Goal: Task Accomplishment & Management: Contribute content

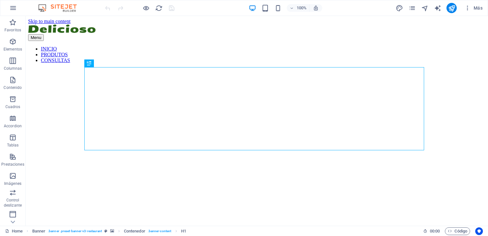
scroll to position [183, 0]
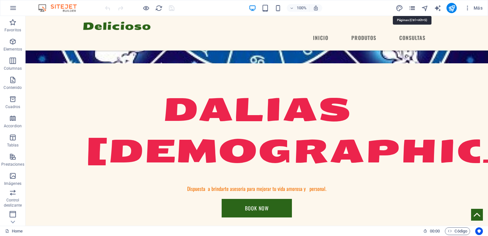
click at [411, 4] on icon "pages" at bounding box center [411, 7] width 7 height 7
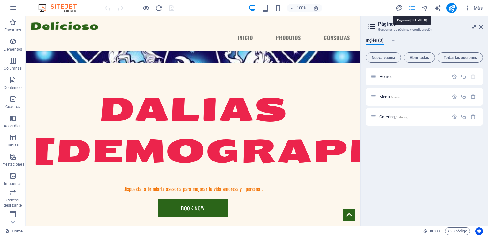
click at [411, 4] on icon "pages" at bounding box center [411, 7] width 7 height 7
click at [394, 114] on div "Catering /catering" at bounding box center [410, 116] width 78 height 7
click at [388, 118] on span "Catering /catering" at bounding box center [393, 116] width 29 height 5
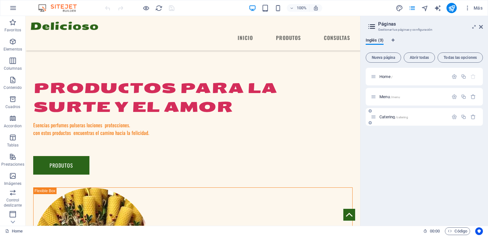
scroll to position [0, 0]
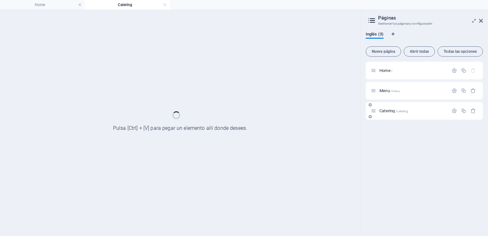
click at [388, 118] on div "Catering /catering" at bounding box center [423, 111] width 117 height 18
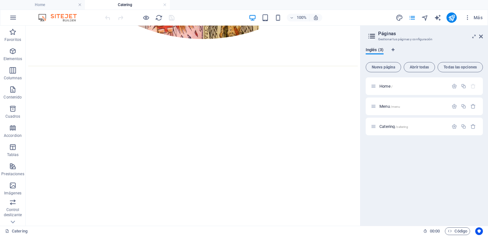
scroll to position [444, 0]
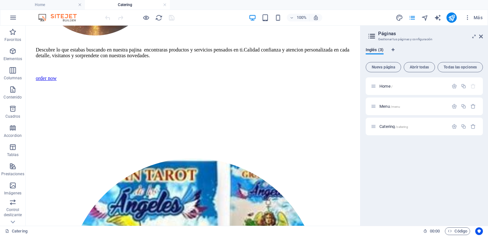
scroll to position [793, 0]
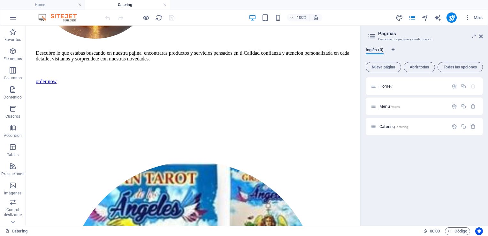
drag, startPoint x: 357, startPoint y: 80, endPoint x: 396, endPoint y: 133, distance: 66.8
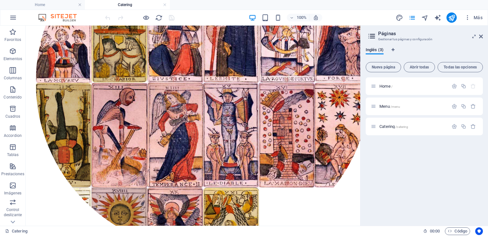
drag, startPoint x: 356, startPoint y: 107, endPoint x: 391, endPoint y: 87, distance: 39.4
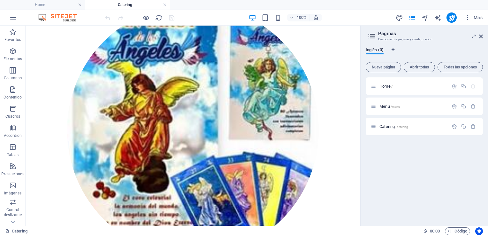
scroll to position [0, 0]
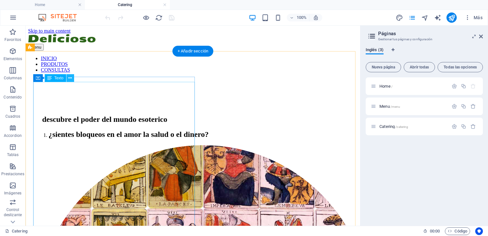
click at [70, 78] on icon at bounding box center [70, 78] width 4 height 7
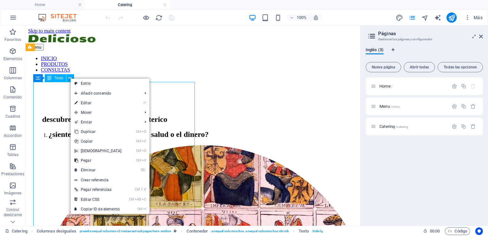
click at [65, 115] on div "descubre el poder del mundo esoterico ¿sientes bloqueos en el amor la salud o e…" at bounding box center [193, 127] width 314 height 24
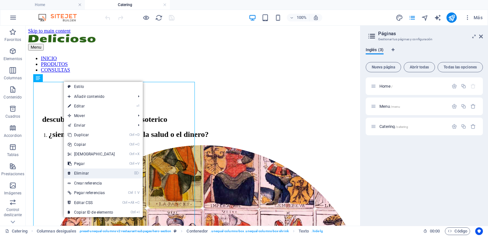
click at [77, 172] on link "⌦ Eliminar" at bounding box center [91, 173] width 55 height 10
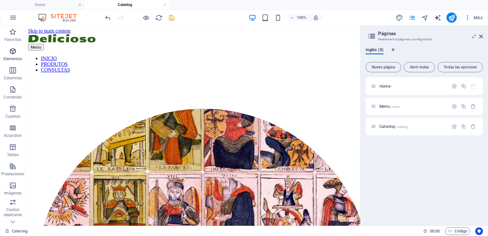
click at [13, 48] on icon "button" at bounding box center [13, 51] width 8 height 8
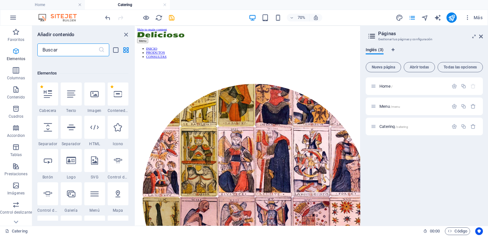
scroll to position [120, 0]
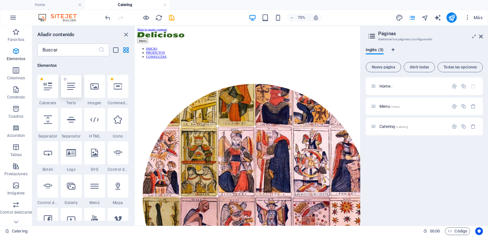
click at [68, 89] on icon at bounding box center [71, 86] width 8 height 8
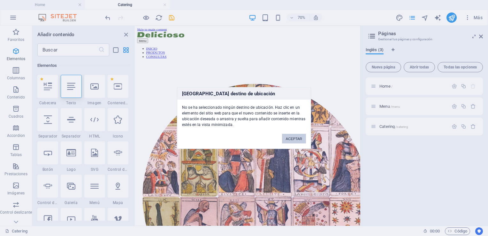
click at [289, 135] on button "ACEPTAR" at bounding box center [294, 139] width 24 height 10
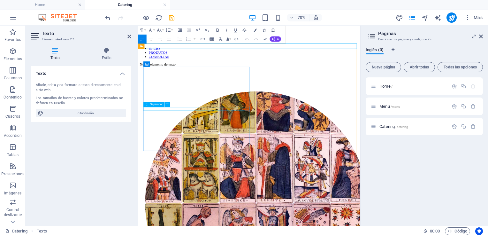
click at [215, 119] on div at bounding box center [296, 116] width 297 height 5
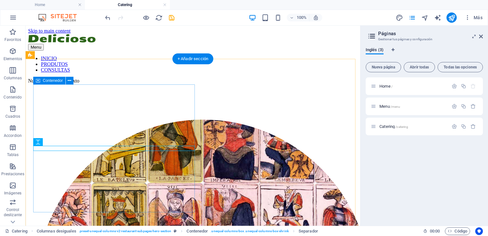
click at [156, 114] on div at bounding box center [193, 116] width 314 height 5
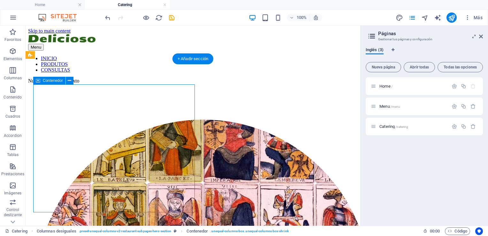
click at [108, 114] on div at bounding box center [193, 116] width 314 height 5
click at [12, 55] on icon "button" at bounding box center [13, 51] width 8 height 8
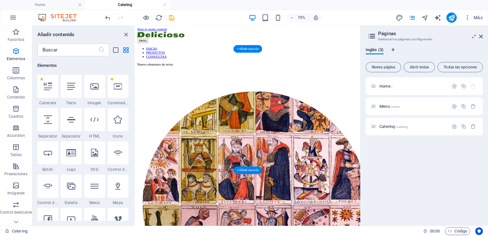
click at [217, 114] on div at bounding box center [296, 116] width 301 height 5
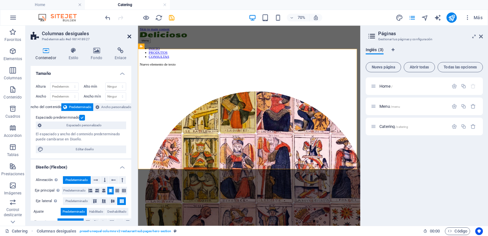
drag, startPoint x: 134, startPoint y: 33, endPoint x: 128, endPoint y: 35, distance: 6.3
click at [128, 35] on aside "Columnas desiguales Predeterminado #ed-981418927 Contenedor Estilo Fondo Enlace…" at bounding box center [82, 126] width 112 height 200
click at [128, 35] on icon at bounding box center [129, 36] width 4 height 5
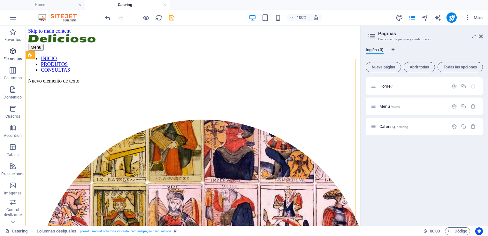
click at [14, 57] on p "Elementos" at bounding box center [13, 58] width 19 height 5
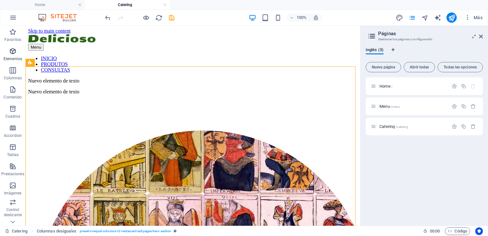
click at [17, 51] on span "Elementos" at bounding box center [13, 54] width 26 height 15
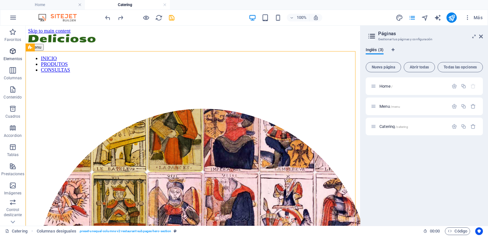
click at [13, 52] on icon "button" at bounding box center [13, 51] width 8 height 8
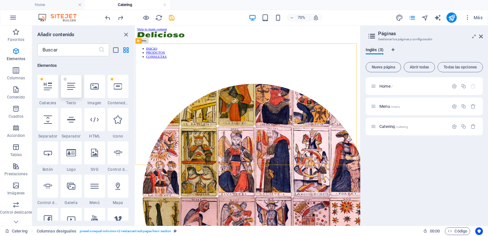
click at [72, 86] on icon at bounding box center [71, 86] width 8 height 8
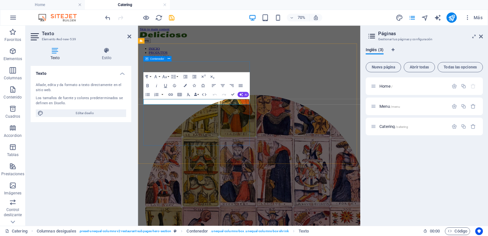
drag, startPoint x: 209, startPoint y: 112, endPoint x: 223, endPoint y: 148, distance: 38.5
click at [11, 52] on icon "button" at bounding box center [13, 51] width 8 height 8
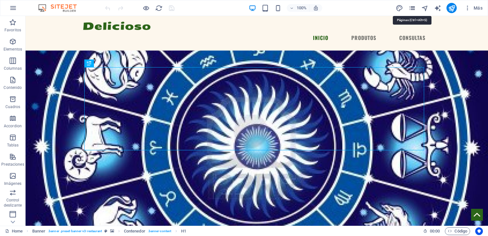
click at [414, 7] on icon "pages" at bounding box center [411, 7] width 7 height 7
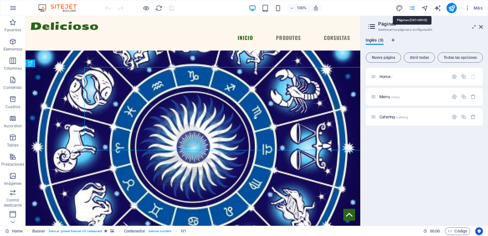
click at [414, 7] on icon "pages" at bounding box center [411, 7] width 7 height 7
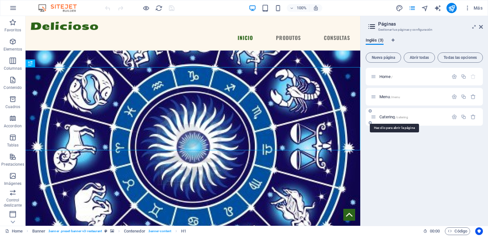
click at [394, 115] on span "Catering /catering" at bounding box center [393, 116] width 29 height 5
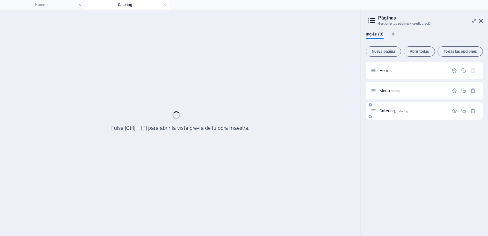
click at [394, 115] on div "Catering /catering" at bounding box center [423, 111] width 117 height 18
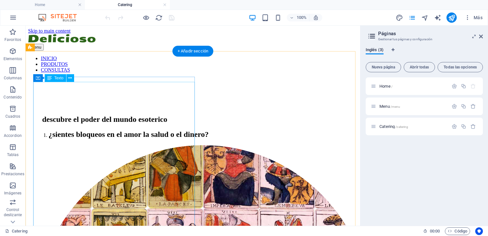
click at [110, 119] on div "descubre el poder del mundo esoterico ¿sientes bloqueos en el amor la salud o e…" at bounding box center [193, 127] width 314 height 24
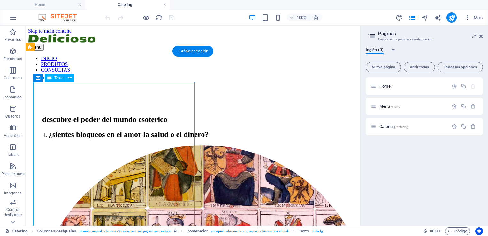
click at [110, 119] on div "descubre el poder del mundo esoterico ¿sientes bloqueos en el amor la salud o e…" at bounding box center [193, 127] width 314 height 24
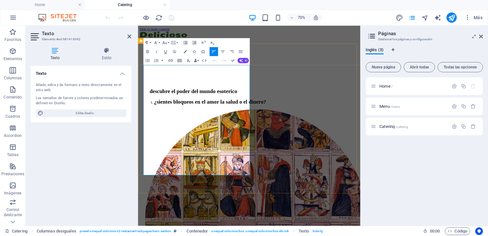
click at [187, 139] on h2 "¿sientes bloqueos en el amor la salud o el dinero?" at bounding box center [303, 134] width 284 height 9
click at [194, 115] on h2 "descubre el poder del mundo esoterico" at bounding box center [299, 119] width 290 height 9
drag, startPoint x: 53, startPoint y: 76, endPoint x: 41, endPoint y: 177, distance: 102.2
click at [41, 177] on div "Texto Añade, edita y da formato a texto directamente en el sitio web. Los tamañ…" at bounding box center [81, 143] width 101 height 154
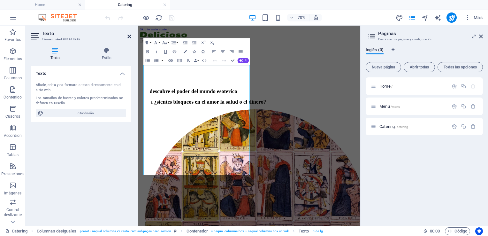
click at [129, 36] on icon at bounding box center [129, 36] width 4 height 5
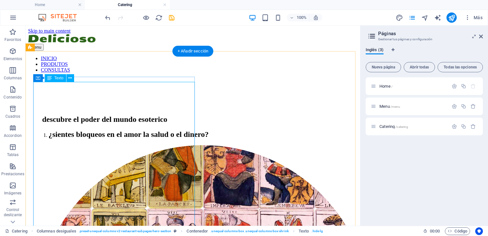
click at [84, 115] on div "descubre el poder del mundo esoterico ¿sientes bloqueos en el amor la salud o e…" at bounding box center [193, 127] width 314 height 24
drag, startPoint x: 84, startPoint y: 94, endPoint x: 45, endPoint y: 104, distance: 39.9
click at [45, 115] on div "descubre el poder del mundo esoterico ¿sientes bloqueos en el amor la salud o e…" at bounding box center [193, 127] width 314 height 24
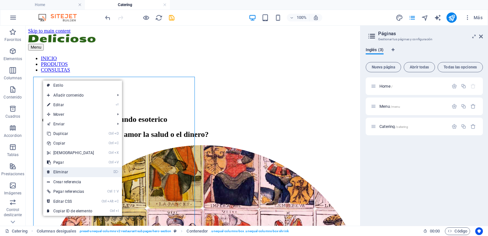
click at [60, 171] on link "⌦ Eliminar" at bounding box center [70, 172] width 55 height 10
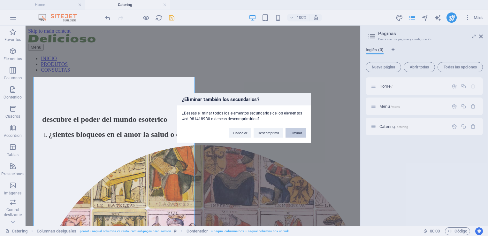
click at [297, 133] on button "Eliminar" at bounding box center [295, 133] width 20 height 10
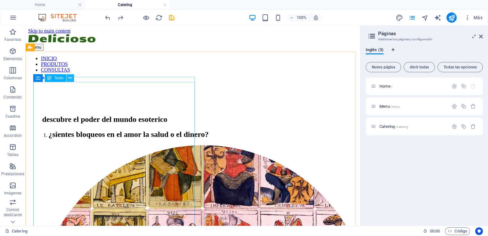
click at [70, 81] on icon at bounding box center [70, 78] width 4 height 7
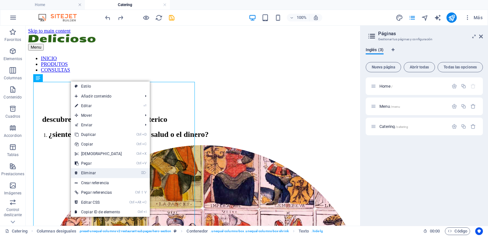
click at [100, 172] on link "⌦ Eliminar" at bounding box center [98, 173] width 55 height 10
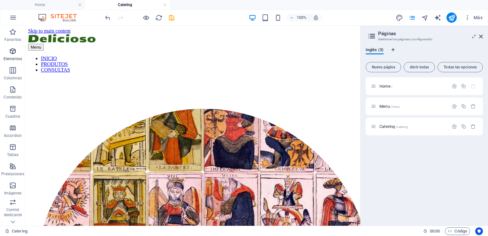
click at [12, 54] on icon "button" at bounding box center [13, 51] width 8 height 8
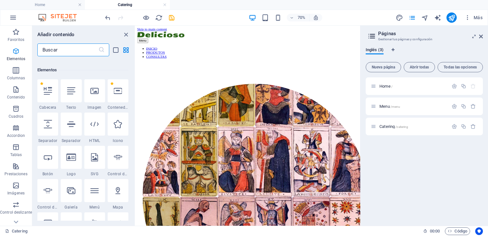
scroll to position [120, 0]
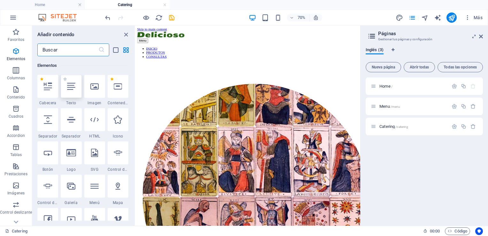
click at [70, 87] on icon at bounding box center [71, 86] width 8 height 8
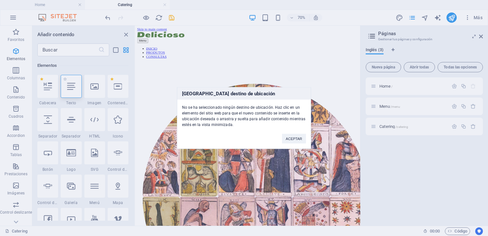
click at [289, 143] on button "ACEPTAR" at bounding box center [294, 139] width 24 height 10
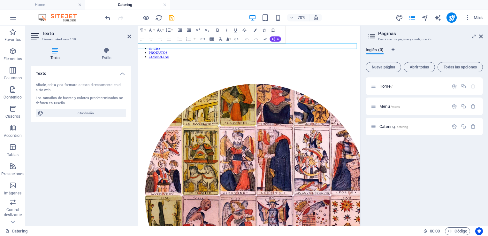
drag, startPoint x: 289, startPoint y: 143, endPoint x: 72, endPoint y: 88, distance: 224.5
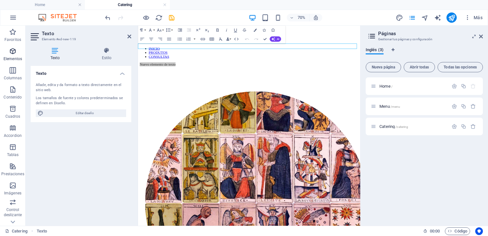
click at [14, 51] on icon "button" at bounding box center [13, 51] width 8 height 8
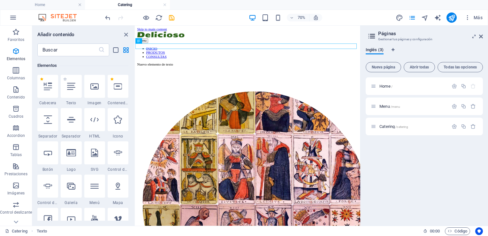
click at [72, 105] on span "Texto" at bounding box center [71, 102] width 21 height 5
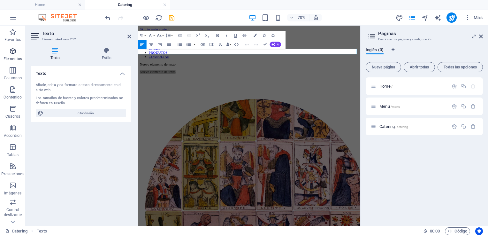
click at [15, 52] on icon "button" at bounding box center [13, 51] width 8 height 8
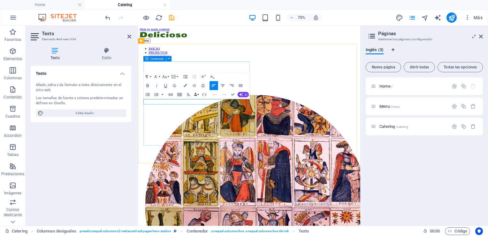
click at [205, 124] on div "Nuevo elemento de texto" at bounding box center [296, 113] width 297 height 21
click at [297, 112] on div "Nuevo elemento de texto" at bounding box center [296, 113] width 297 height 21
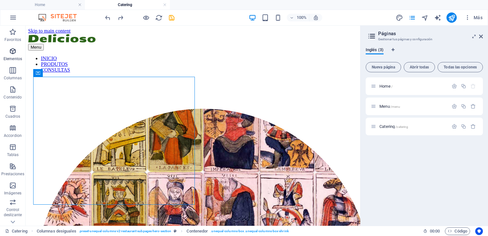
click at [11, 49] on icon "button" at bounding box center [13, 51] width 8 height 8
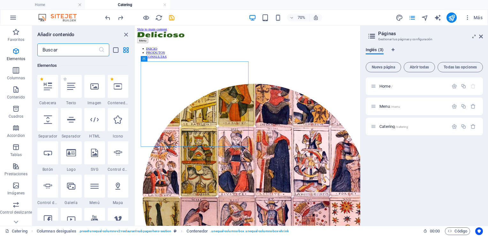
click at [71, 104] on span "Texto" at bounding box center [71, 102] width 21 height 5
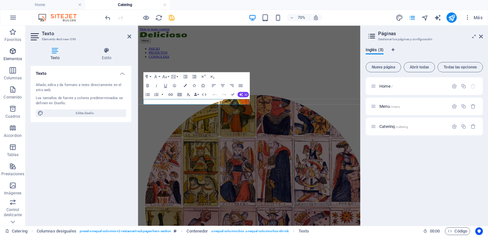
click at [12, 50] on icon "button" at bounding box center [13, 51] width 8 height 8
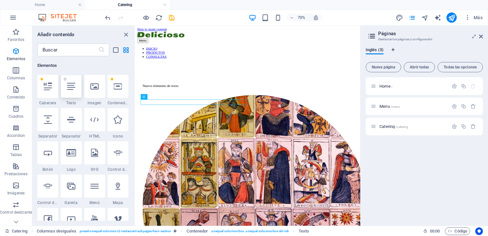
click at [70, 92] on div at bounding box center [71, 86] width 21 height 23
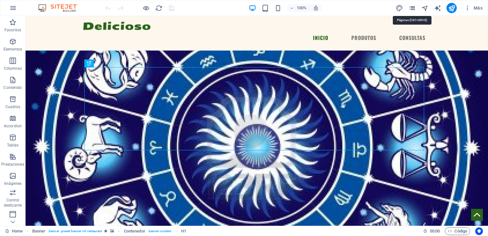
click at [411, 7] on icon "pages" at bounding box center [411, 7] width 7 height 7
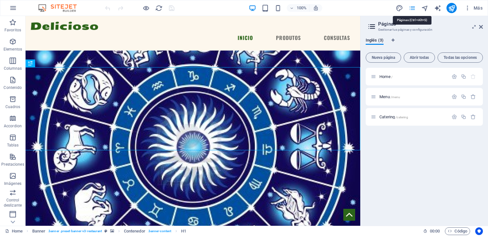
click at [411, 7] on icon "pages" at bounding box center [411, 7] width 7 height 7
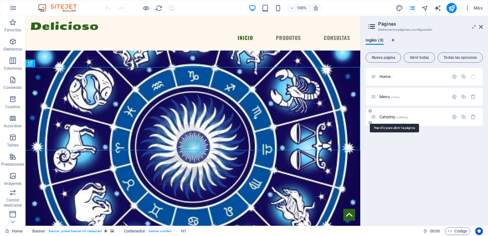
click at [395, 117] on span "Catering /catering" at bounding box center [393, 116] width 29 height 5
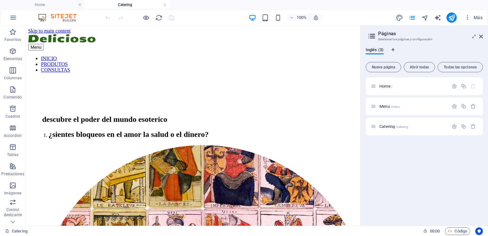
scroll to position [16, 0]
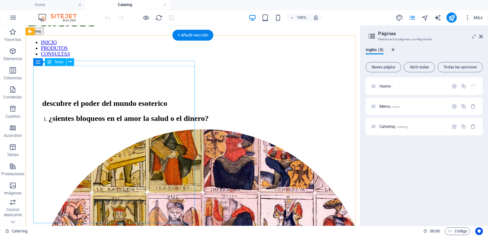
click at [89, 99] on div "descubre el poder del mundo esoterico ¿sientes bloqueos en el amor la salud o e…" at bounding box center [193, 111] width 314 height 24
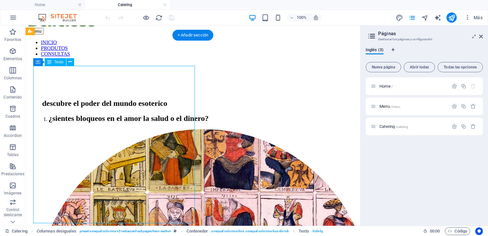
click at [89, 99] on div "descubre el poder del mundo esoterico ¿sientes bloqueos en el amor la salud o e…" at bounding box center [193, 111] width 314 height 24
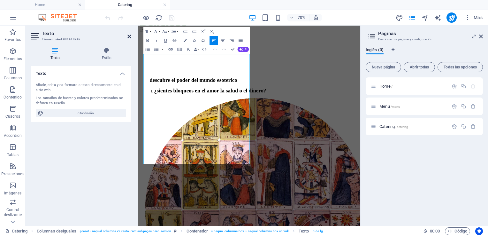
click at [131, 37] on icon at bounding box center [129, 36] width 4 height 5
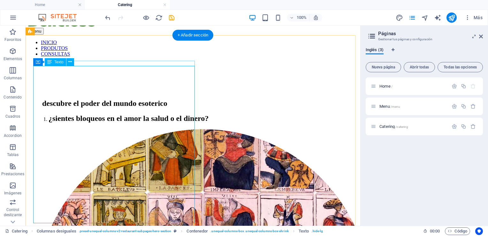
click at [71, 99] on div "descubre el poder del mundo esoterico ¿sientes bloqueos en el amor la salud o e…" at bounding box center [193, 111] width 314 height 24
click at [62, 63] on span "Texto" at bounding box center [58, 62] width 9 height 4
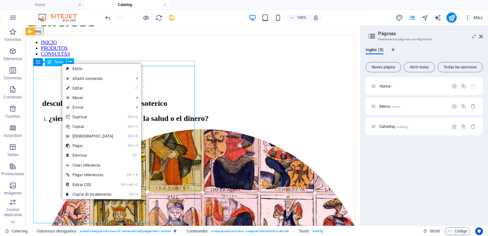
click at [62, 63] on span "Texto" at bounding box center [58, 62] width 9 height 4
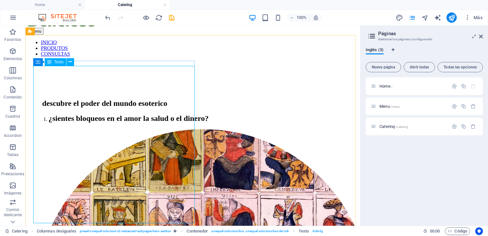
click at [60, 63] on span "Texto" at bounding box center [58, 62] width 9 height 4
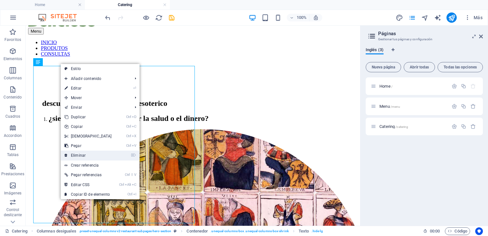
click at [78, 155] on link "⌦ Eliminar" at bounding box center [88, 155] width 55 height 10
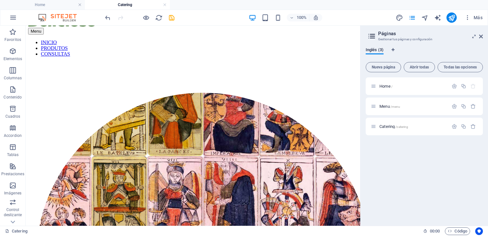
click at [147, 93] on div at bounding box center [193, 89] width 314 height 5
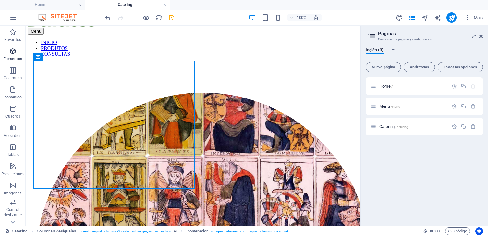
click at [12, 52] on icon "button" at bounding box center [13, 51] width 8 height 8
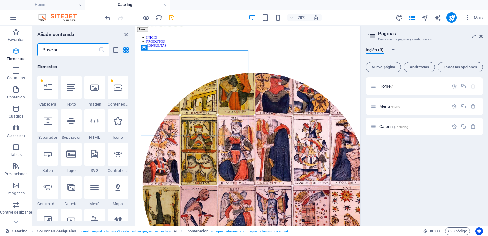
scroll to position [120, 0]
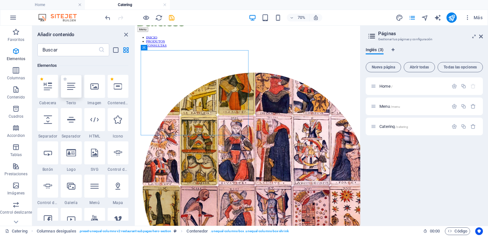
click at [70, 94] on div at bounding box center [71, 86] width 21 height 23
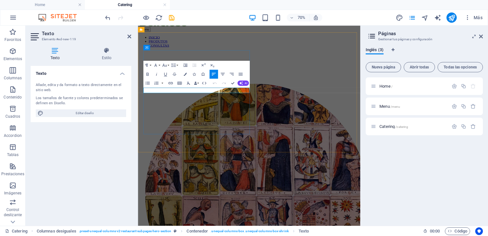
click at [192, 98] on p "Nuevo elemento de texto" at bounding box center [296, 96] width 297 height 6
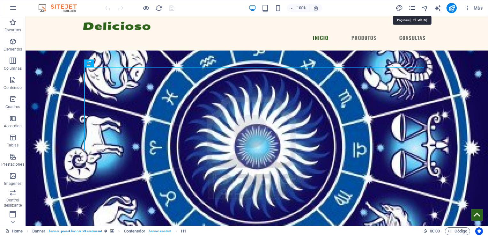
click at [411, 9] on icon "pages" at bounding box center [411, 7] width 7 height 7
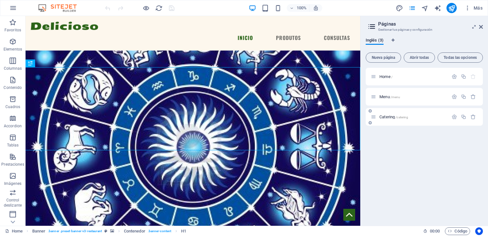
click at [381, 114] on div "Catering /catering" at bounding box center [410, 116] width 78 height 7
click at [383, 116] on span "Catering /catering" at bounding box center [393, 116] width 29 height 5
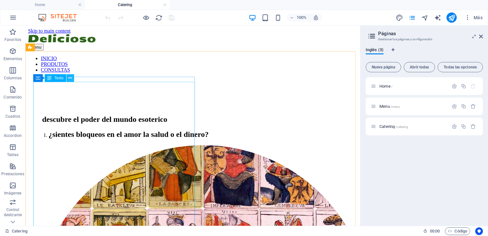
click at [70, 79] on icon at bounding box center [70, 78] width 4 height 7
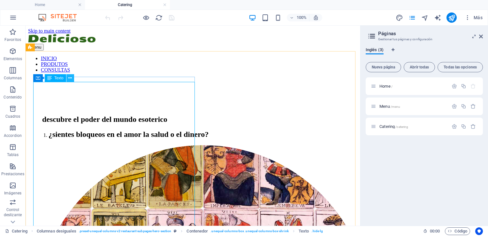
click at [71, 78] on icon at bounding box center [70, 78] width 4 height 7
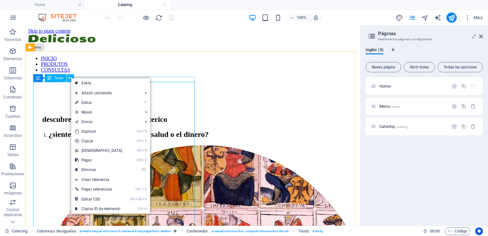
click at [71, 78] on icon at bounding box center [70, 78] width 4 height 7
click at [84, 168] on link "⌦ Eliminar" at bounding box center [98, 170] width 55 height 10
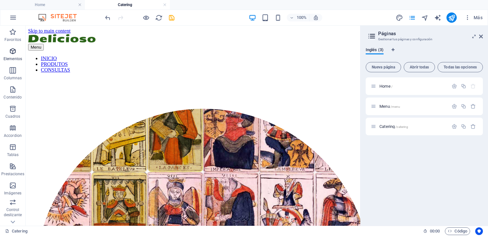
click at [13, 54] on icon "button" at bounding box center [13, 51] width 8 height 8
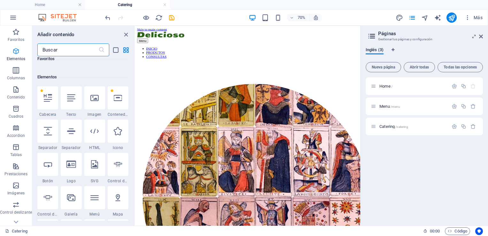
scroll to position [120, 0]
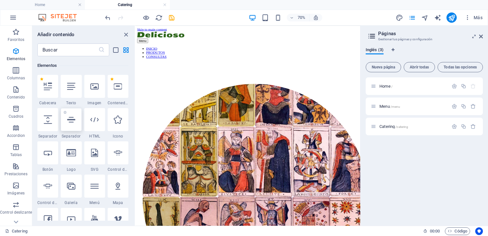
click at [72, 122] on icon at bounding box center [71, 119] width 8 height 8
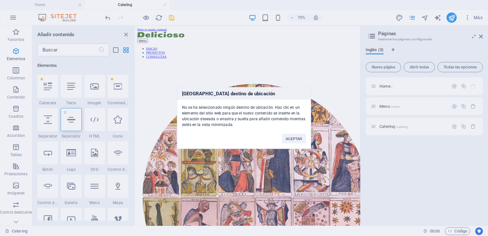
click at [72, 122] on div "Ningún destino de ubicación No se ha seleccionado ningún destino de ubicación. …" at bounding box center [244, 118] width 488 height 236
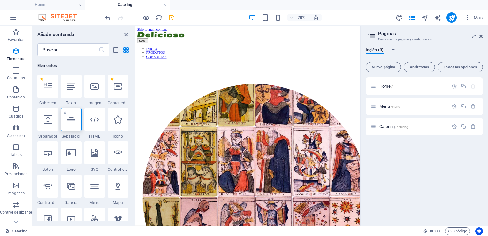
click at [72, 122] on icon at bounding box center [71, 119] width 8 height 8
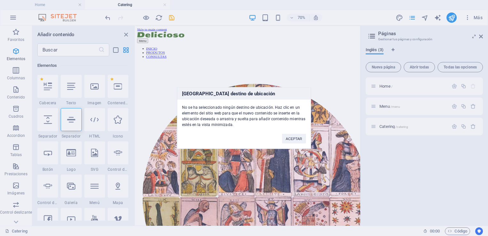
click at [68, 86] on div "Ningún destino de ubicación No se ha seleccionado ningún destino de ubicación. …" at bounding box center [244, 118] width 488 height 236
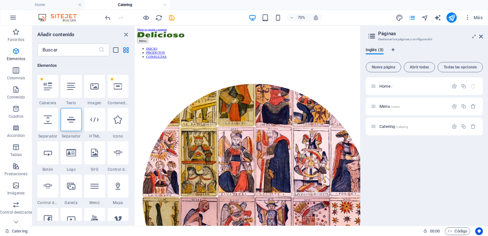
click at [68, 86] on icon at bounding box center [71, 86] width 8 height 8
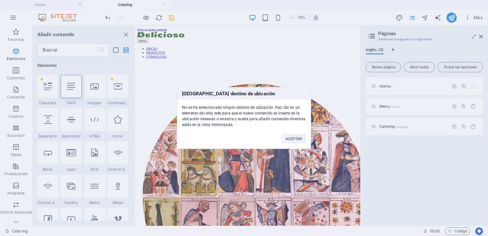
click at [68, 86] on div "Ningún destino de ubicación No se ha seleccionado ningún destino de ubicación. …" at bounding box center [244, 118] width 488 height 236
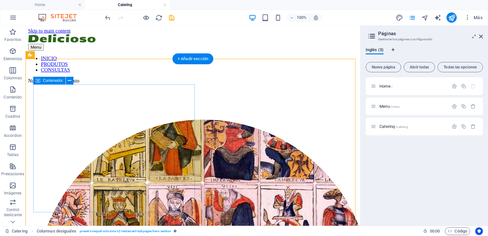
click at [174, 114] on div at bounding box center [193, 116] width 314 height 5
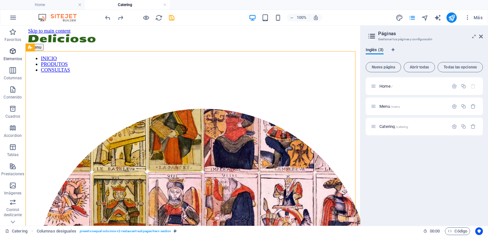
click at [11, 52] on icon "button" at bounding box center [13, 51] width 8 height 8
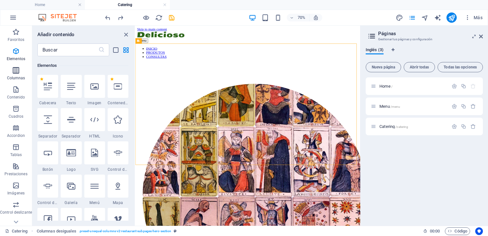
drag, startPoint x: 72, startPoint y: 92, endPoint x: 1, endPoint y: 82, distance: 70.8
click at [1, 82] on button "Columnas" at bounding box center [16, 73] width 32 height 19
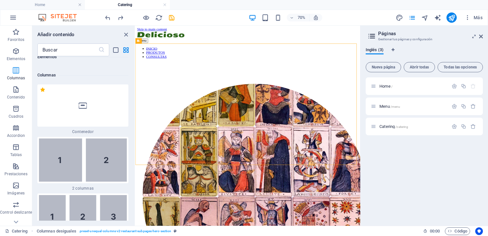
scroll to position [368, 0]
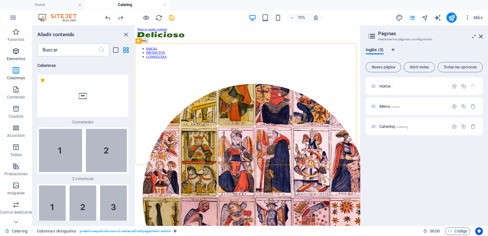
click at [14, 51] on icon "button" at bounding box center [16, 51] width 8 height 8
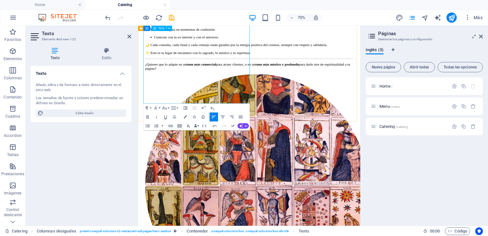
scroll to position [187, 0]
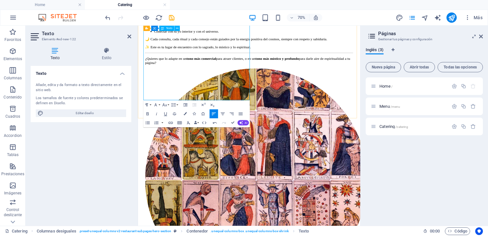
click at [334, 143] on div "✨ Bienvenidos al Mundo Esotérico ✨ El universo guarda secretos antiguos que esp…" at bounding box center [296, 161] width 312 height 541
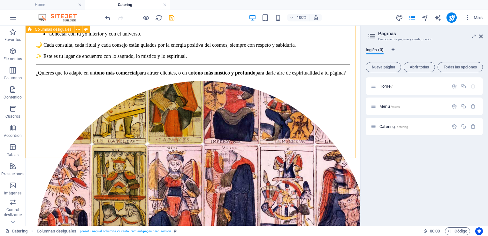
click at [245, 143] on div "✨ Bienvenidos al Mundo Esotérico ✨ El universo guarda secretos antiguos que esp…" at bounding box center [192, 167] width 329 height 552
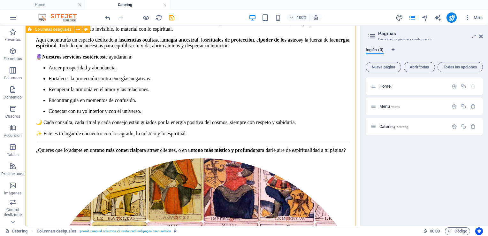
scroll to position [110, 0]
click at [87, 153] on div "✨ Bienvenidos al Mundo Esotérico ✨ El universo guarda secretos antiguos que esp…" at bounding box center [193, 79] width 314 height 148
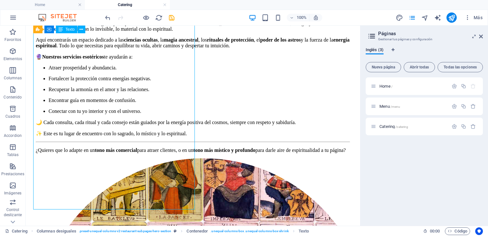
click at [170, 153] on div "✨ Bienvenidos al Mundo Esotérico ✨ El universo guarda secretos antiguos que esp…" at bounding box center [193, 79] width 314 height 148
click at [174, 153] on div "✨ Bienvenidos al Mundo Esotérico ✨ El universo guarda secretos antiguos que esp…" at bounding box center [193, 79] width 314 height 148
click at [173, 153] on div "✨ Bienvenidos al Mundo Esotérico ✨ El universo guarda secretos antiguos que esp…" at bounding box center [193, 79] width 314 height 148
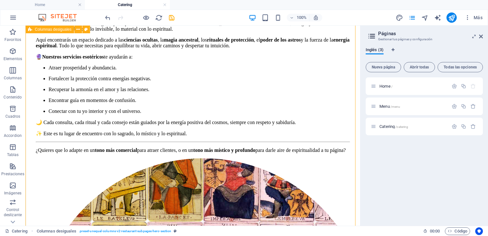
click at [177, 153] on div "✨ Bienvenidos al Mundo Esotérico ✨ El universo guarda secretos antiguos que esp…" at bounding box center [193, 79] width 314 height 148
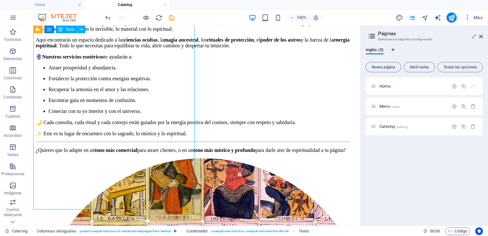
click at [162, 153] on div "✨ Bienvenidos al Mundo Esotérico ✨ El universo guarda secretos antiguos que esp…" at bounding box center [193, 79] width 314 height 148
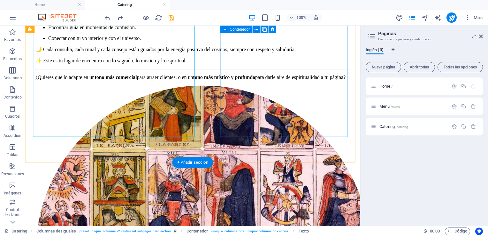
scroll to position [0, 0]
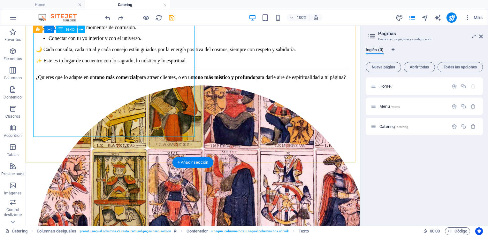
click at [164, 80] on div "✨ Bienvenidos al Mundo Esotérico ✨ El universo guarda secretos antiguos que esp…" at bounding box center [193, 6] width 314 height 148
click at [165, 80] on div "✨ Bienvenidos al Mundo Esotérico ✨ El universo guarda secretos antiguos que esp…" at bounding box center [193, 6] width 314 height 148
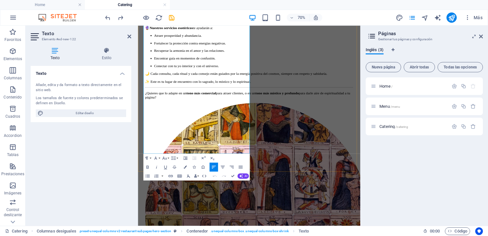
scroll to position [144, 0]
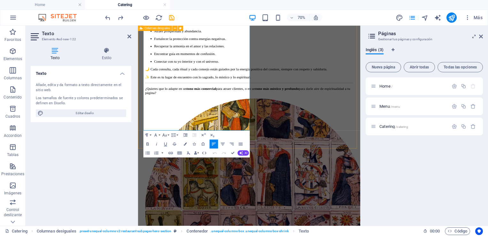
click at [246, 130] on div "Paragraph Format Normal Heading 1 Heading 2 Heading 3 Heading 4 Heading 5 Headi…" at bounding box center [196, 143] width 106 height 27
click at [280, 124] on p "¿Quieres que lo adapte en un tono más comercial para atraer clientes, o en un t…" at bounding box center [296, 118] width 297 height 11
click at [286, 124] on p "¿Quieres que lo adapte en un tono más comercial para atraer clientes, o en un t…" at bounding box center [296, 118] width 297 height 11
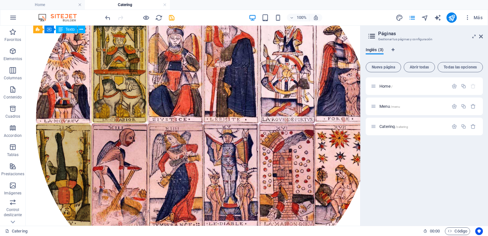
scroll to position [324, 0]
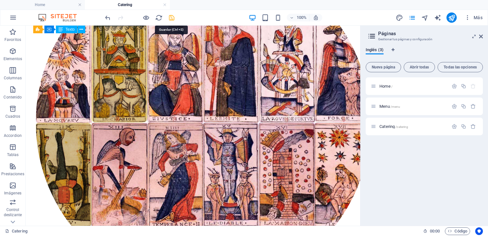
click at [171, 17] on icon "save" at bounding box center [171, 17] width 7 height 7
checkbox input "false"
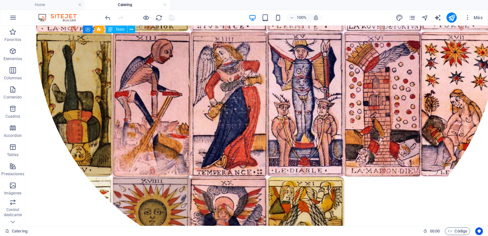
scroll to position [472, 0]
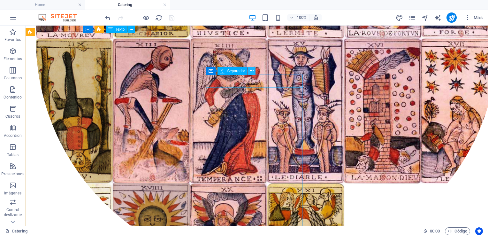
click at [252, 71] on icon at bounding box center [252, 70] width 4 height 7
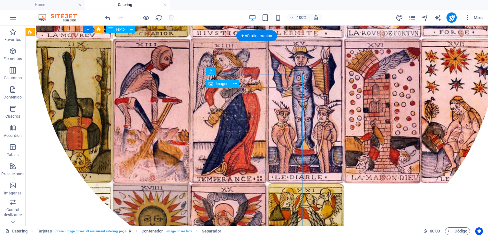
click at [237, 85] on icon at bounding box center [235, 83] width 4 height 7
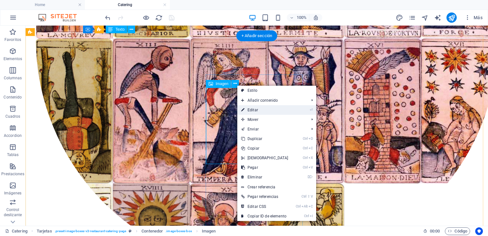
click at [250, 108] on link "⏎ Editar" at bounding box center [264, 110] width 55 height 10
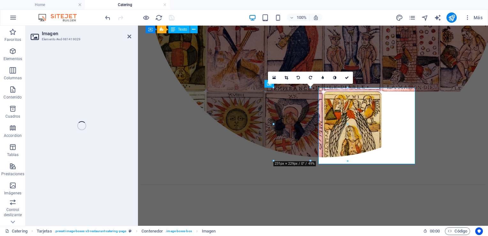
select select "%"
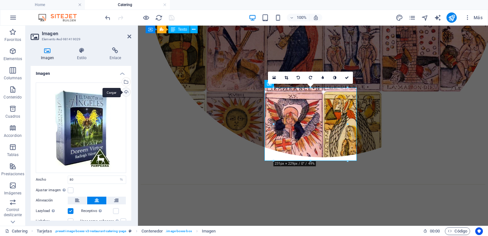
click at [122, 94] on div "Cargar" at bounding box center [126, 93] width 10 height 10
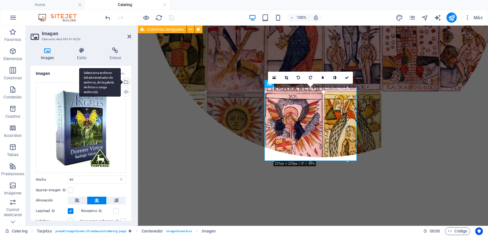
click at [121, 82] on div "Selecciona archivos del administrador de archivos, de la galería de fotos o car…" at bounding box center [99, 82] width 41 height 29
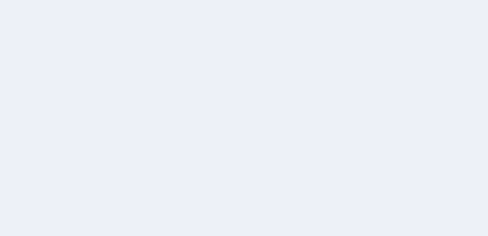
click at [446, 104] on div at bounding box center [244, 118] width 488 height 236
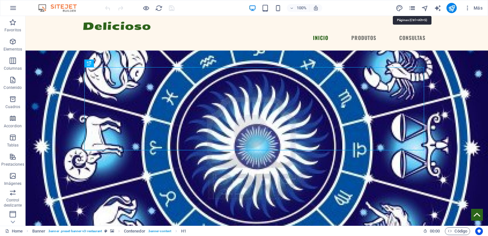
click at [413, 8] on icon "pages" at bounding box center [411, 7] width 7 height 7
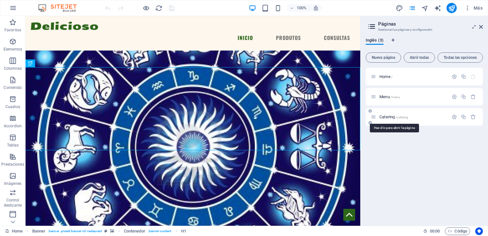
click at [391, 118] on span "Catering /catering" at bounding box center [393, 116] width 29 height 5
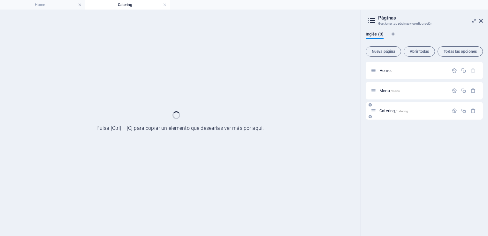
click at [391, 118] on div "Catering /catering" at bounding box center [423, 111] width 117 height 18
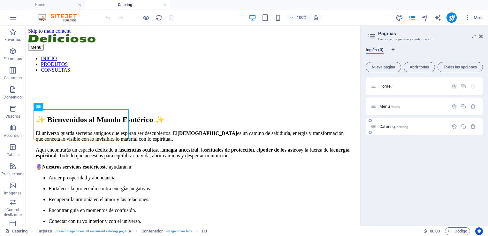
scroll to position [539, 0]
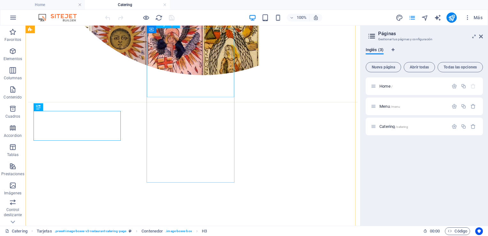
select select "%"
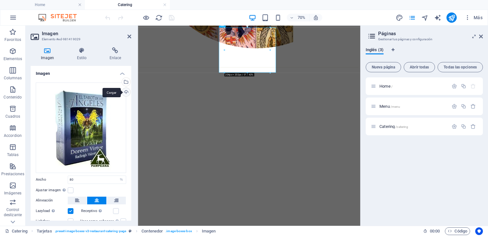
click at [124, 91] on div "Cargar" at bounding box center [126, 93] width 10 height 10
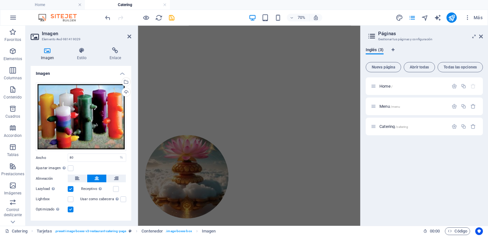
scroll to position [700, 0]
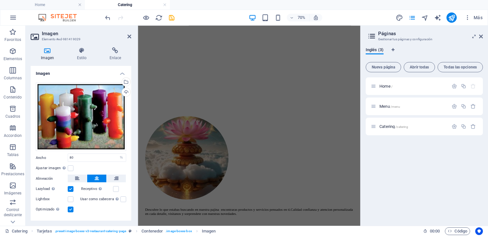
click at [402, 163] on div "Home / Menu /menu Catering /catering" at bounding box center [423, 148] width 117 height 143
click at [399, 160] on div "Home / Menu /menu Catering /catering" at bounding box center [423, 148] width 117 height 143
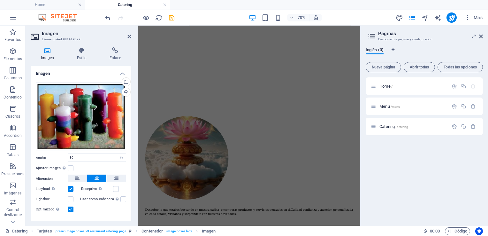
click at [399, 160] on div "Home / Menu /menu Catering /catering" at bounding box center [423, 148] width 117 height 143
click at [128, 36] on icon at bounding box center [129, 36] width 4 height 5
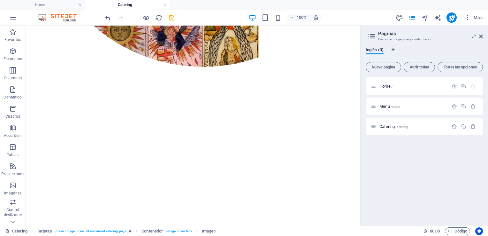
scroll to position [524, 0]
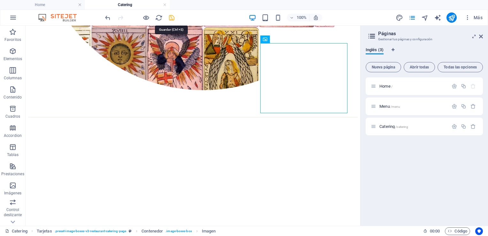
click at [172, 18] on icon "save" at bounding box center [171, 17] width 7 height 7
checkbox input "false"
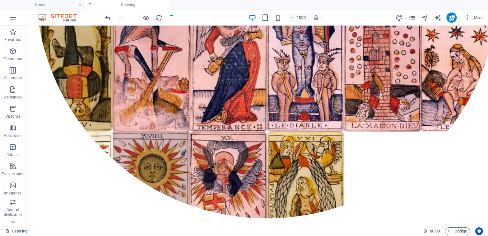
scroll to position [516, 0]
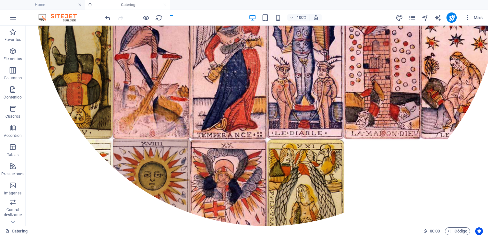
click at [172, 18] on div at bounding box center [140, 17] width 72 height 10
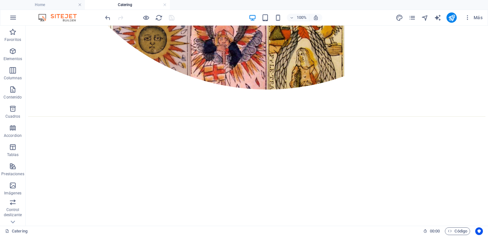
scroll to position [651, 0]
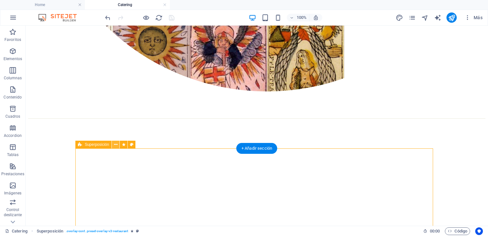
click at [116, 143] on icon at bounding box center [116, 144] width 4 height 7
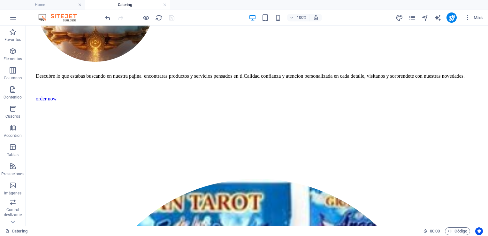
scroll to position [1092, 0]
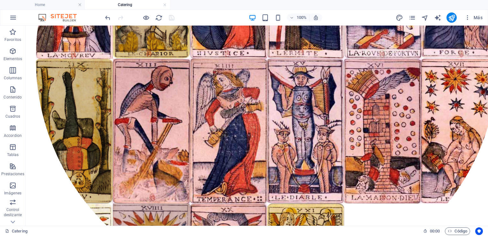
scroll to position [466, 0]
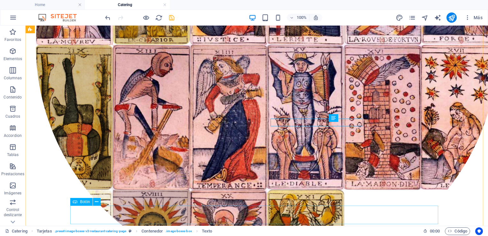
scroll to position [570, 0]
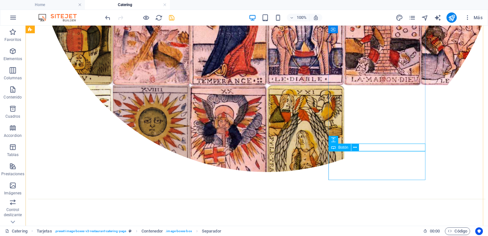
click at [355, 147] on icon at bounding box center [355, 147] width 4 height 7
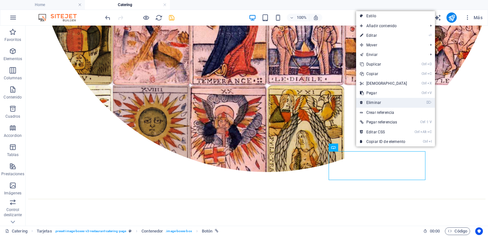
click at [369, 104] on link "⌦ Eliminar" at bounding box center [383, 103] width 55 height 10
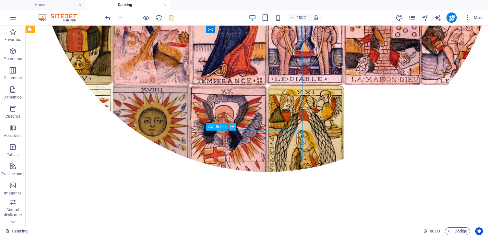
click at [233, 129] on icon at bounding box center [232, 126] width 4 height 7
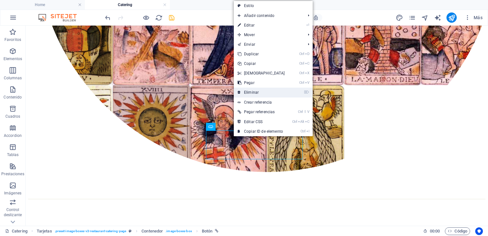
click at [251, 90] on link "⌦ Eliminar" at bounding box center [261, 92] width 55 height 10
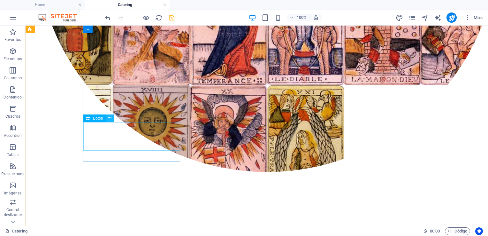
click at [110, 120] on icon at bounding box center [110, 118] width 4 height 7
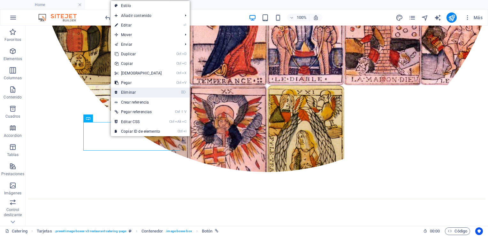
click at [123, 88] on link "⌦ Eliminar" at bounding box center [138, 92] width 55 height 10
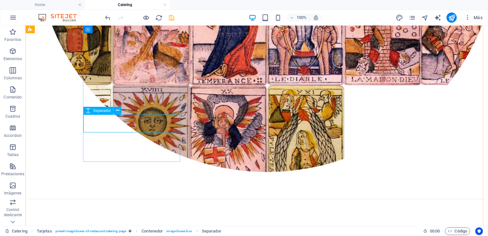
click at [117, 112] on icon at bounding box center [118, 110] width 4 height 7
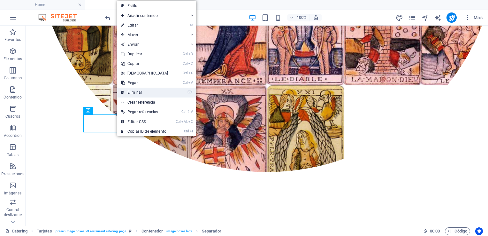
click at [132, 91] on link "⌦ Eliminar" at bounding box center [144, 92] width 55 height 10
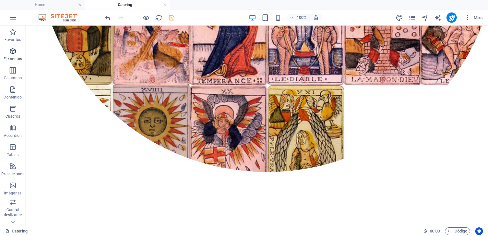
click at [15, 54] on icon "button" at bounding box center [13, 51] width 8 height 8
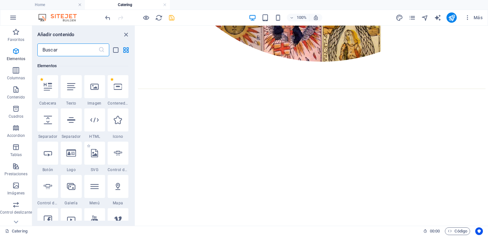
scroll to position [120, 0]
click at [49, 85] on icon at bounding box center [48, 86] width 8 height 8
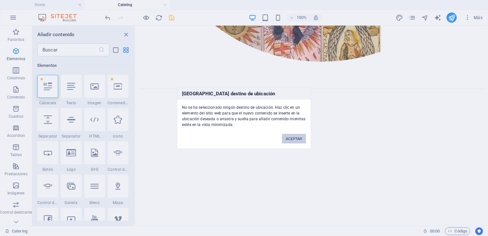
click at [290, 140] on button "ACEPTAR" at bounding box center [294, 139] width 24 height 10
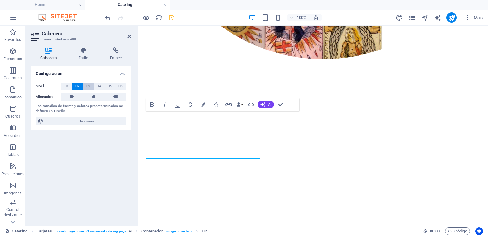
click at [87, 84] on span "H3" at bounding box center [88, 86] width 4 height 8
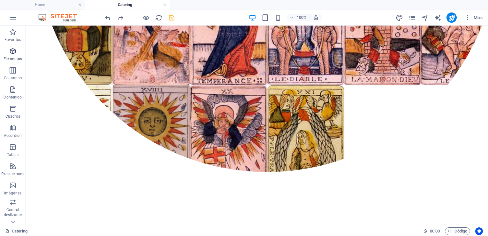
click at [11, 48] on icon "button" at bounding box center [13, 51] width 8 height 8
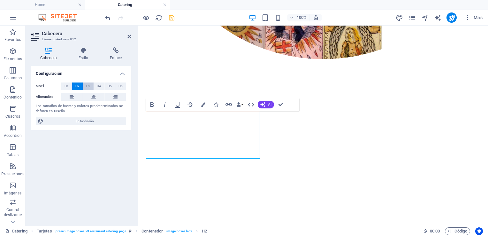
click at [87, 87] on span "H3" at bounding box center [88, 86] width 4 height 8
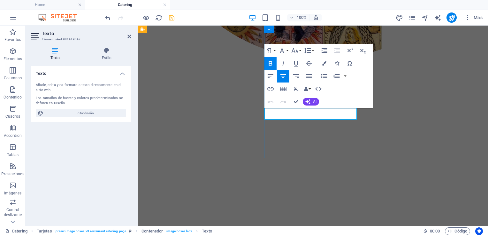
drag, startPoint x: 302, startPoint y: 114, endPoint x: 296, endPoint y: 113, distance: 6.1
copy span "$"
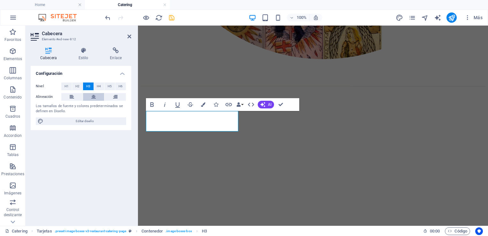
click at [94, 94] on icon at bounding box center [93, 97] width 4 height 8
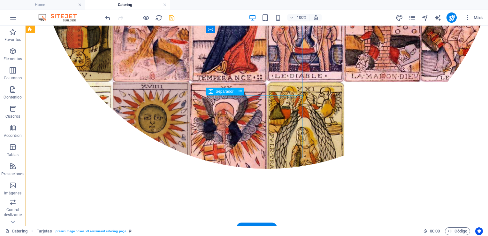
click at [243, 95] on button at bounding box center [240, 91] width 8 height 8
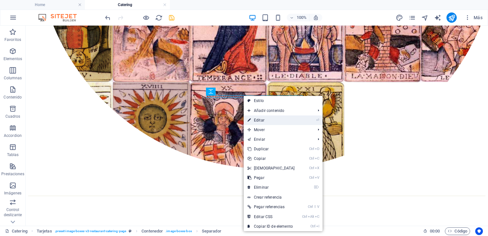
click at [259, 122] on link "⏎ Editar" at bounding box center [271, 120] width 55 height 10
select select "px"
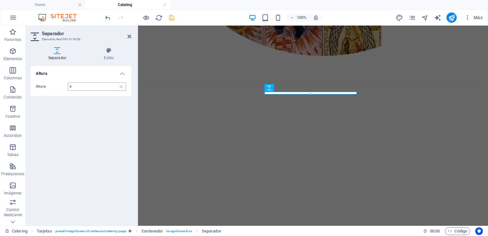
click at [94, 86] on input "8" at bounding box center [97, 87] width 58 height 8
type input "15"
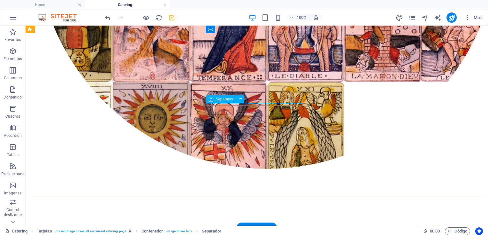
select select "px"
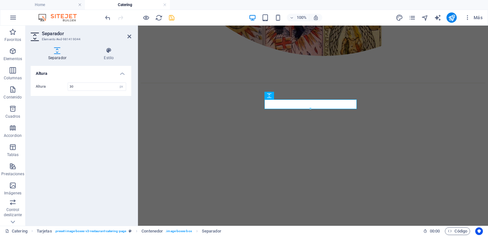
type input "3"
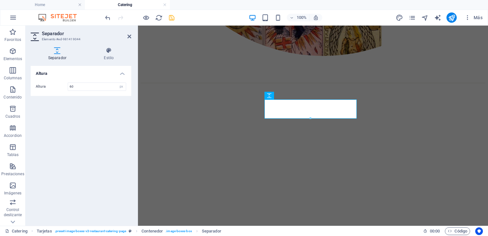
type input "60"
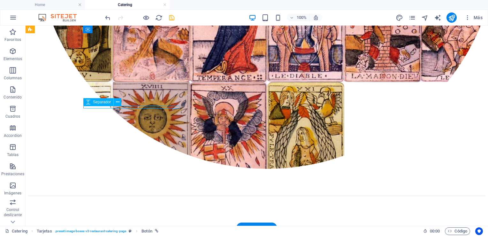
select select "px"
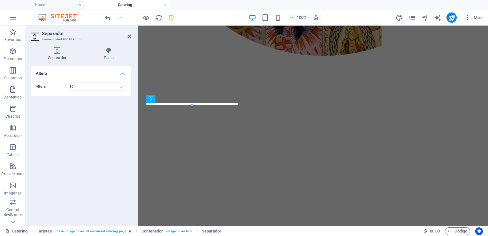
type input "80"
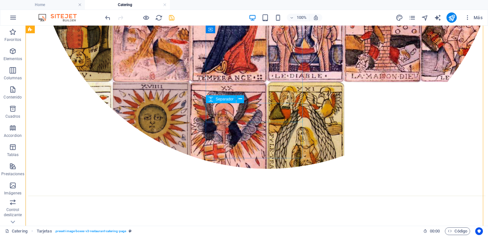
click at [227, 100] on span "Separador" at bounding box center [224, 99] width 18 height 4
select select "px"
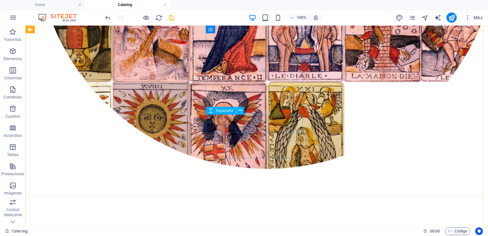
click at [229, 112] on span "Separador" at bounding box center [224, 111] width 18 height 4
select select "px"
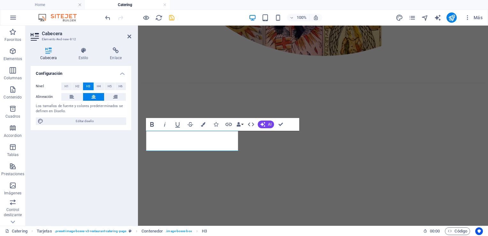
click at [151, 123] on icon "button" at bounding box center [152, 124] width 8 height 8
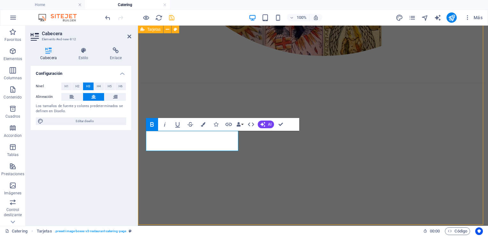
scroll to position [577, 0]
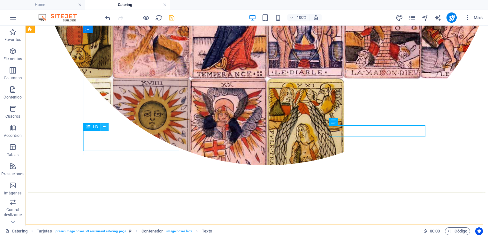
click at [103, 130] on icon at bounding box center [105, 127] width 4 height 7
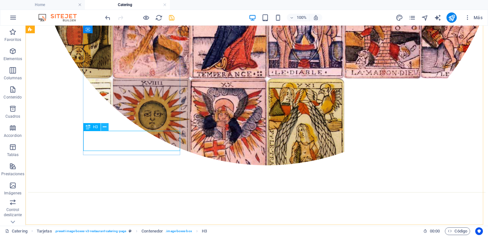
click at [105, 126] on icon at bounding box center [105, 127] width 4 height 7
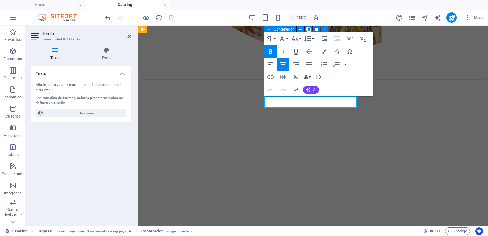
scroll to position [580, 0]
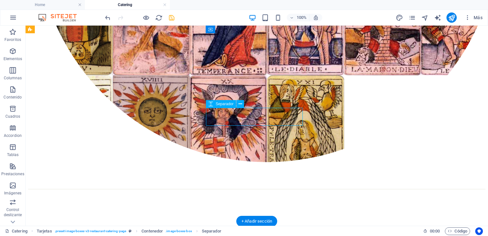
drag, startPoint x: 242, startPoint y: 119, endPoint x: 251, endPoint y: 104, distance: 18.1
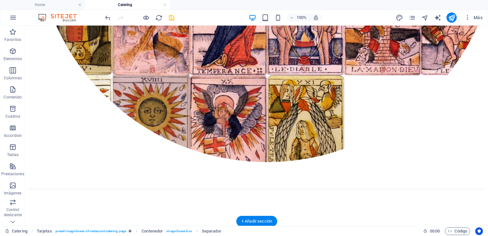
drag, startPoint x: 283, startPoint y: 103, endPoint x: 282, endPoint y: 111, distance: 8.4
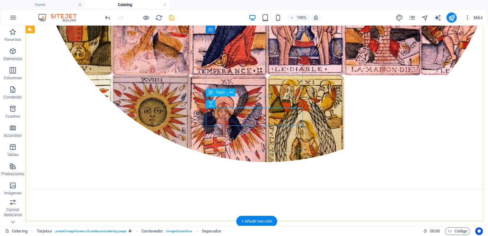
drag, startPoint x: 277, startPoint y: 109, endPoint x: 272, endPoint y: 108, distance: 5.2
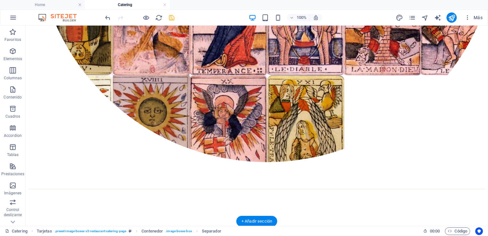
drag, startPoint x: 268, startPoint y: 112, endPoint x: 267, endPoint y: 101, distance: 11.0
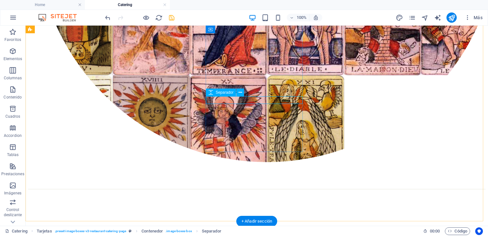
select select "px"
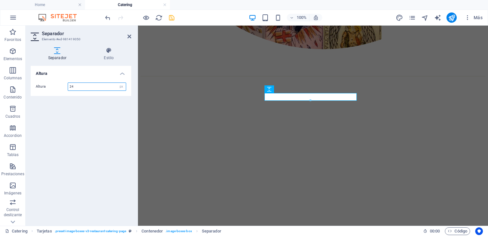
click at [104, 89] on input "24" at bounding box center [97, 87] width 58 height 8
type input "2"
click at [104, 89] on input "50" at bounding box center [97, 87] width 58 height 8
type input "5"
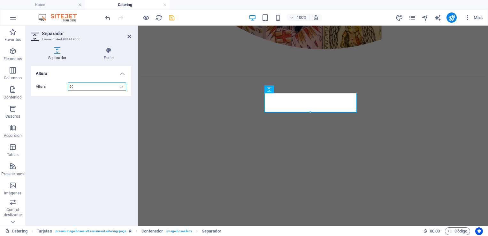
type input "6"
type input "8"
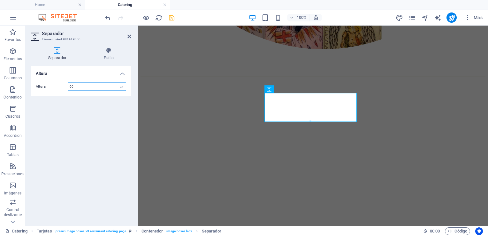
type input "90"
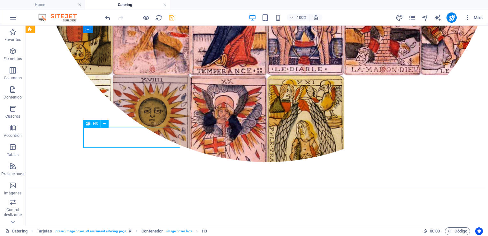
select select "px"
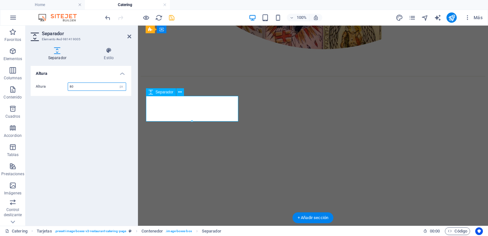
click at [107, 89] on input "80" at bounding box center [97, 87] width 58 height 8
type input "8"
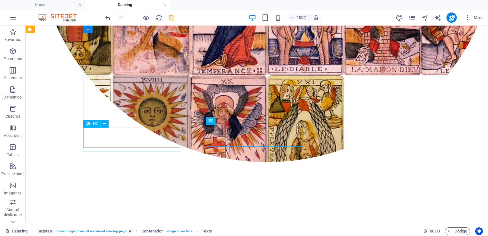
click at [95, 125] on span "H3" at bounding box center [95, 124] width 5 height 4
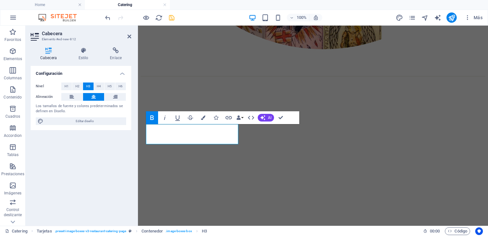
click at [110, 144] on div "Configuración Nivel H1 H2 H3 H4 H5 H6 Alineación Los tamaños de fuente y colore…" at bounding box center [81, 143] width 101 height 154
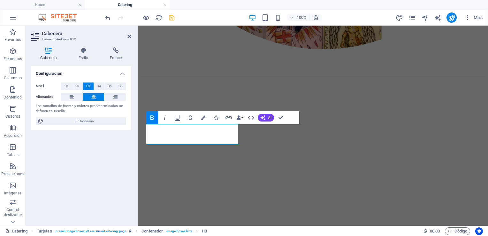
click at [83, 155] on div "Configuración Nivel H1 H2 H3 H4 H5 H6 Alineación Los tamaños de fuente y colore…" at bounding box center [81, 143] width 101 height 154
select select "px"
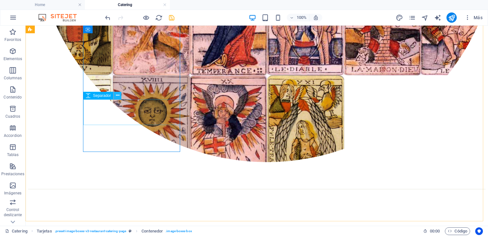
click at [117, 96] on icon at bounding box center [118, 95] width 4 height 7
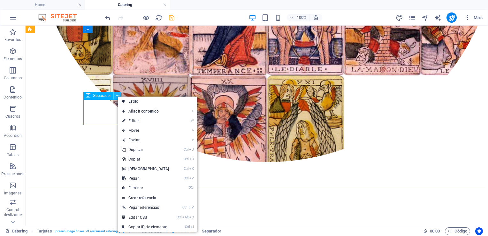
click at [117, 96] on icon at bounding box center [118, 95] width 4 height 7
click at [132, 120] on link "⏎ Editar" at bounding box center [145, 121] width 55 height 10
select select "px"
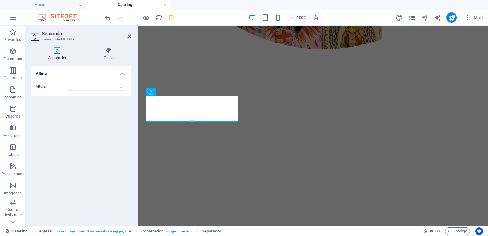
type input "80"
click at [132, 120] on div "Separador Estilo Altura Altura 80 px rem vh vw Tarjetas Element Diseño La forma…" at bounding box center [81, 133] width 111 height 183
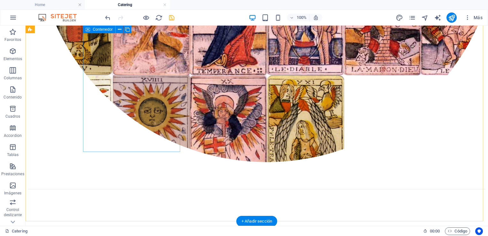
drag, startPoint x: 102, startPoint y: 135, endPoint x: 117, endPoint y: 133, distance: 15.8
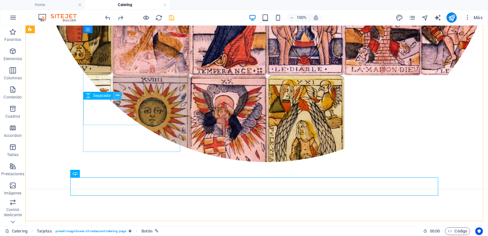
click at [116, 95] on icon at bounding box center [118, 95] width 4 height 7
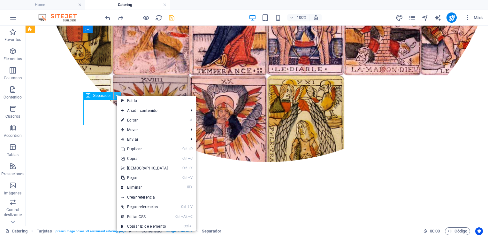
click at [116, 95] on icon at bounding box center [118, 95] width 4 height 7
click at [133, 119] on link "⏎ Editar" at bounding box center [144, 120] width 55 height 10
select select "px"
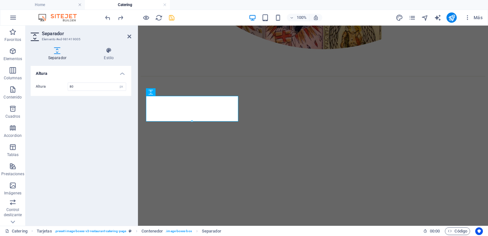
click at [133, 119] on div "Separador Estilo Altura Altura 80 px rem vh vw Tarjetas Element Diseño La forma…" at bounding box center [81, 133] width 111 height 183
click at [73, 87] on input "80" at bounding box center [97, 87] width 58 height 8
type input "8"
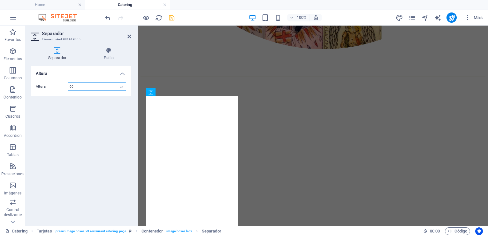
type input "9"
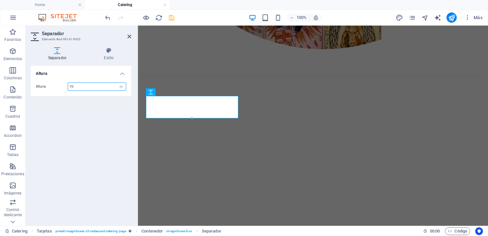
type input "7"
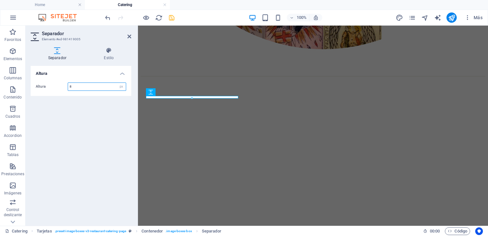
type input "80"
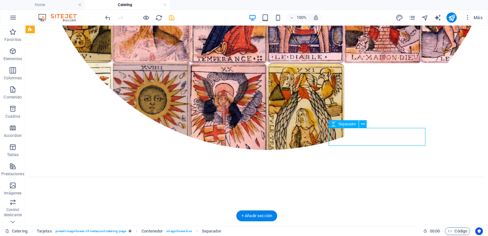
scroll to position [590, 0]
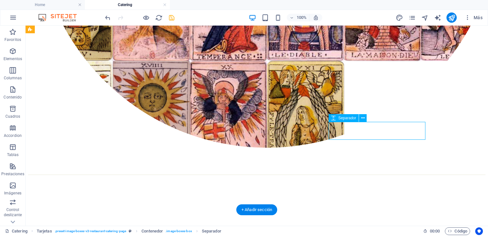
scroll to position [599, 0]
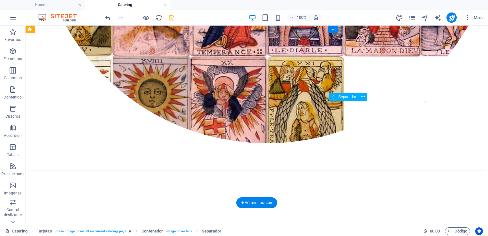
select select "px"
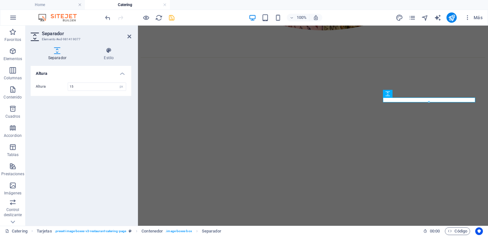
type input "15"
click at [79, 140] on div "Altura Altura 15 px rem vh vw" at bounding box center [81, 143] width 101 height 154
click at [110, 132] on div "Altura Altura 15 px rem vh vw" at bounding box center [81, 143] width 101 height 154
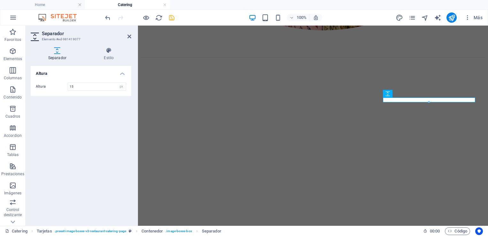
click at [110, 132] on div "Altura Altura 15 px rem vh vw" at bounding box center [81, 143] width 101 height 154
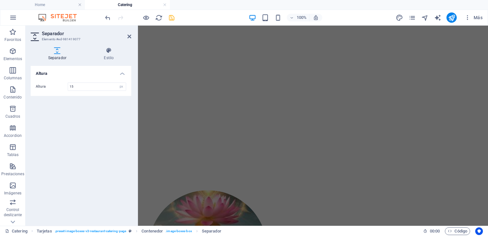
scroll to position [670, 0]
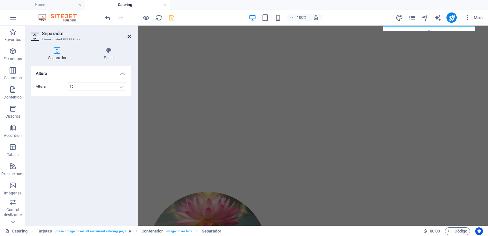
click at [129, 36] on icon at bounding box center [129, 36] width 4 height 5
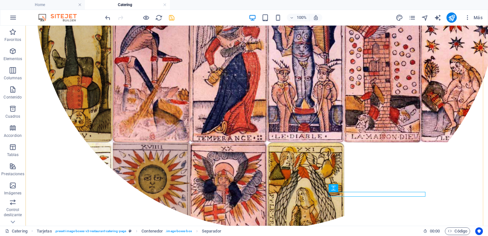
scroll to position [514, 0]
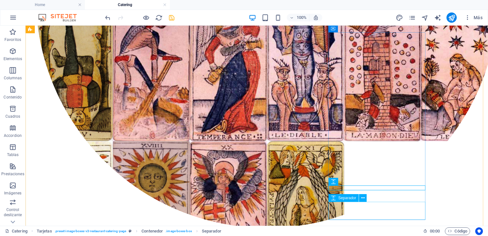
click at [352, 199] on span "Separador" at bounding box center [347, 198] width 18 height 4
select select "px"
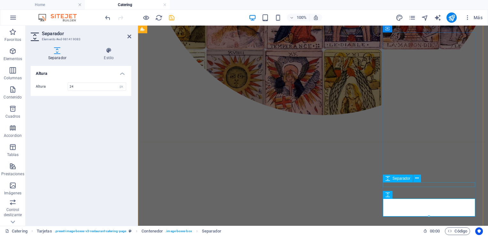
select select "px"
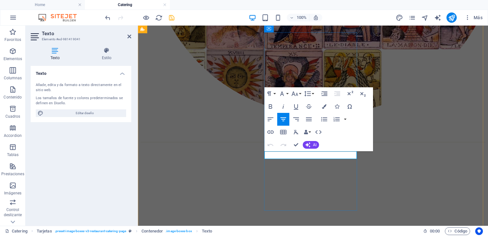
click at [383, 228] on div "Catering Tarjetas . preset-image-boxes-v3-restaurant-catering-page Contenedor .…" at bounding box center [211, 231] width 413 height 8
click at [364, 231] on div "Catering Tarjetas . preset-image-boxes-v3-restaurant-catering-page Contenedor .…" at bounding box center [211, 231] width 413 height 8
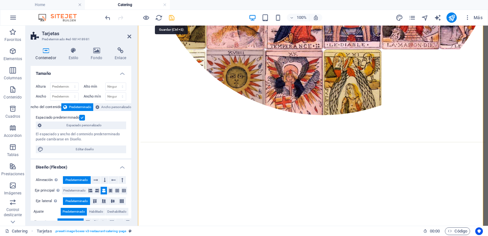
click at [171, 17] on icon "save" at bounding box center [171, 17] width 7 height 7
checkbox input "false"
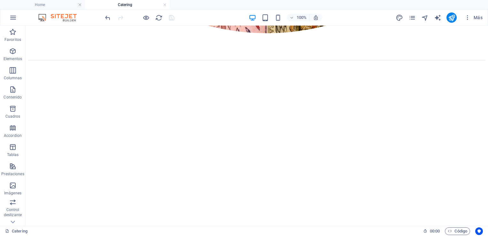
scroll to position [726, 0]
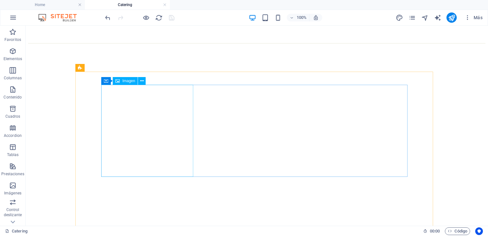
click at [117, 82] on icon at bounding box center [117, 81] width 4 height 8
select select "%"
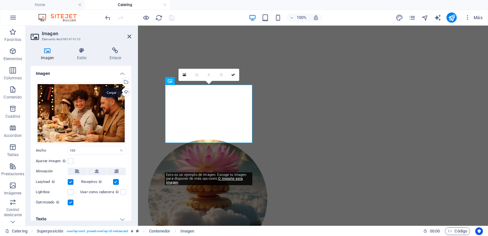
click at [124, 91] on div "Cargar" at bounding box center [126, 93] width 10 height 10
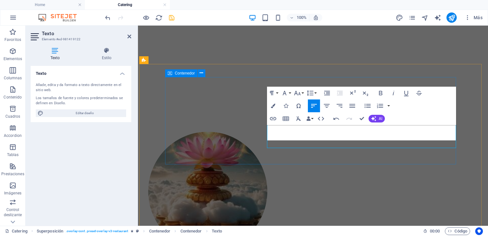
scroll to position [734, 0]
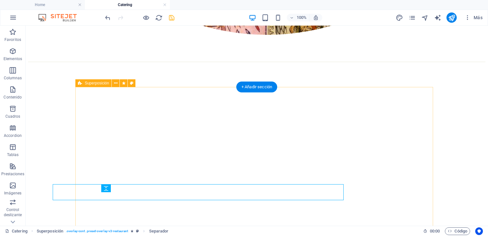
scroll to position [710, 0]
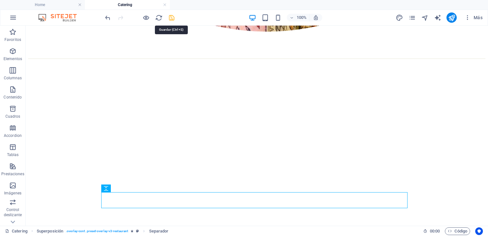
click at [172, 16] on icon "save" at bounding box center [171, 17] width 7 height 7
checkbox input "false"
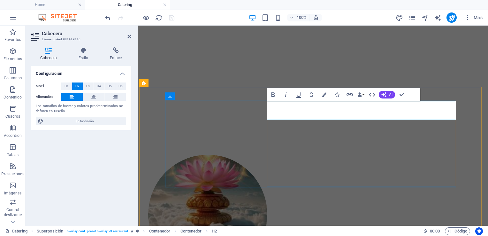
scroll to position [706, 0]
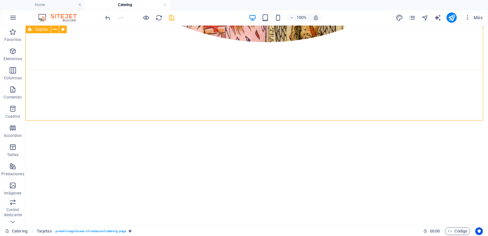
scroll to position [704, 0]
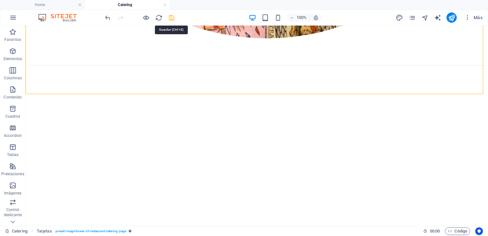
click at [171, 18] on icon "save" at bounding box center [171, 17] width 7 height 7
checkbox input "false"
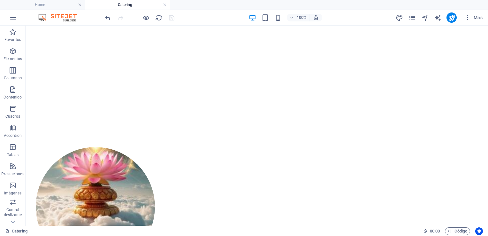
scroll to position [801, 0]
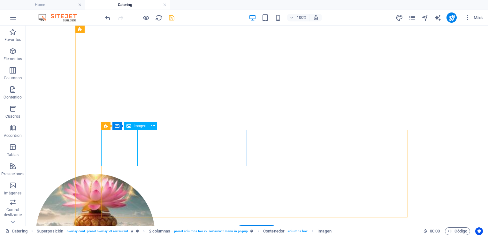
select select "%"
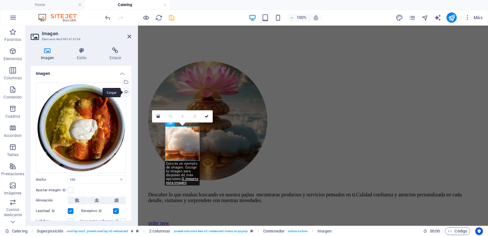
click at [125, 93] on div "Cargar" at bounding box center [126, 93] width 10 height 10
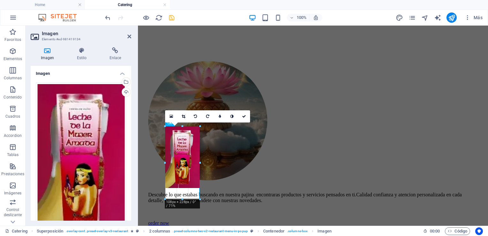
drag, startPoint x: 199, startPoint y: 160, endPoint x: 195, endPoint y: 198, distance: 38.6
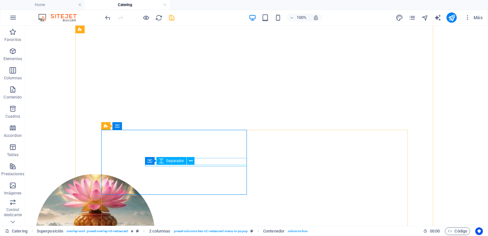
click at [196, 162] on div "Contenedor Separador" at bounding box center [172, 161] width 54 height 8
click at [191, 164] on div "Contenedor Separador" at bounding box center [172, 161] width 54 height 8
click at [172, 164] on div "Separador" at bounding box center [171, 161] width 30 height 8
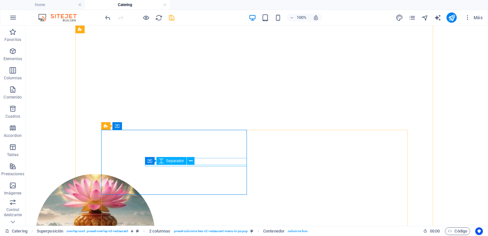
select select "px"
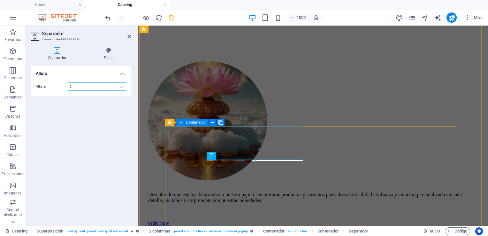
click at [200, 124] on span "Contenedor" at bounding box center [196, 122] width 20 height 4
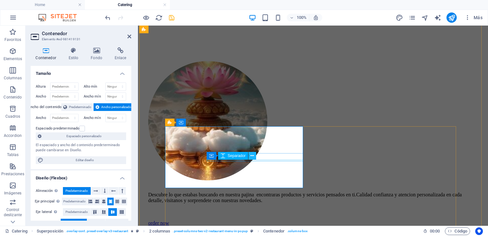
click at [252, 155] on icon at bounding box center [252, 155] width 4 height 7
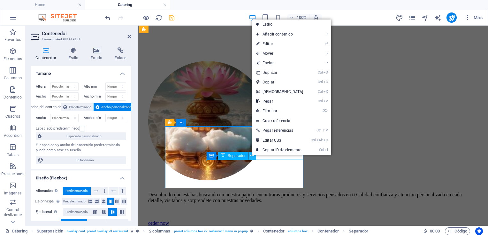
click at [252, 155] on icon at bounding box center [252, 155] width 4 height 7
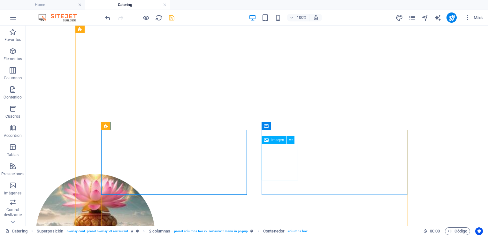
select select "%"
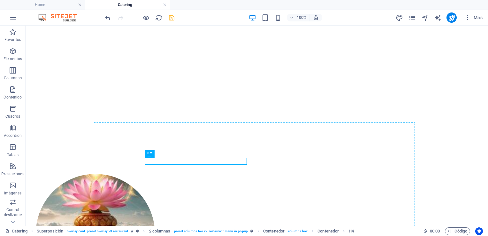
drag, startPoint x: 166, startPoint y: 157, endPoint x: 317, endPoint y: 177, distance: 151.6
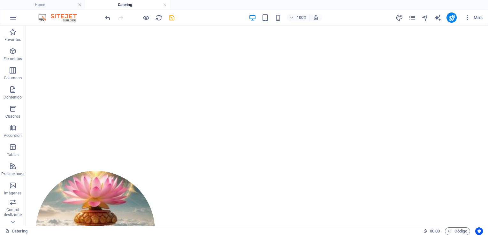
scroll to position [807, 0]
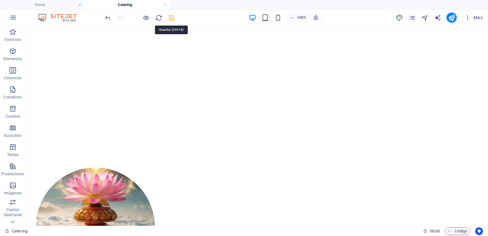
click at [171, 17] on icon "save" at bounding box center [171, 17] width 7 height 7
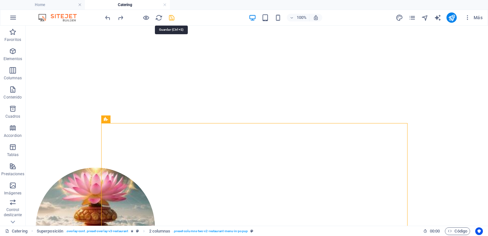
click at [172, 17] on icon "save" at bounding box center [171, 17] width 7 height 7
checkbox input "false"
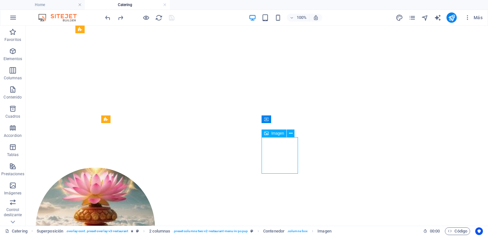
select select "%"
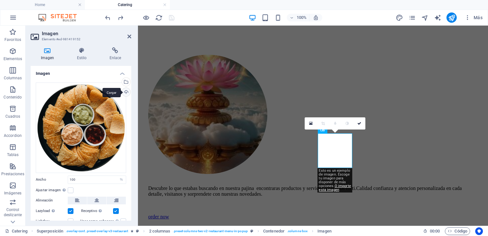
click at [124, 94] on div "Cargar" at bounding box center [126, 93] width 10 height 10
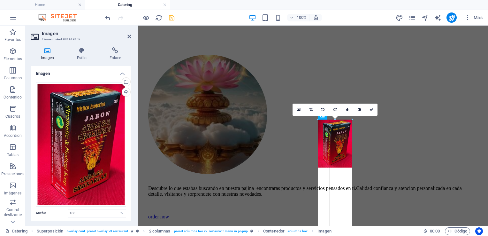
drag, startPoint x: 351, startPoint y: 173, endPoint x: 217, endPoint y: 132, distance: 140.6
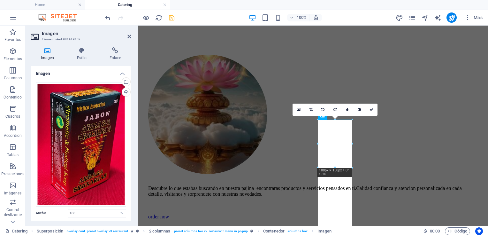
click at [354, 167] on div at bounding box center [352, 168] width 4 height 4
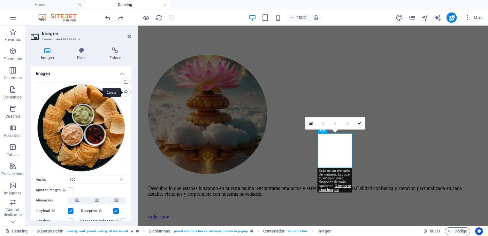
click at [124, 92] on div "Cargar" at bounding box center [126, 93] width 10 height 10
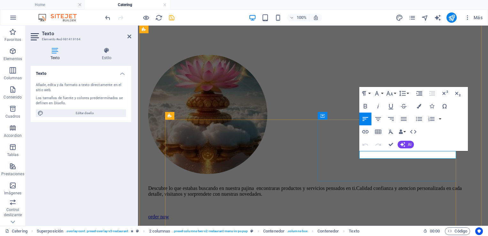
drag, startPoint x: 414, startPoint y: 155, endPoint x: 417, endPoint y: 165, distance: 10.3
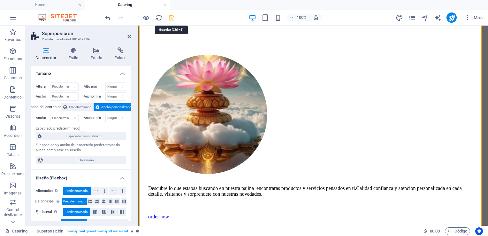
click at [168, 18] on icon "save" at bounding box center [171, 17] width 7 height 7
checkbox input "false"
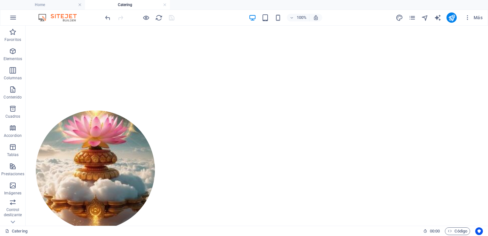
scroll to position [878, 0]
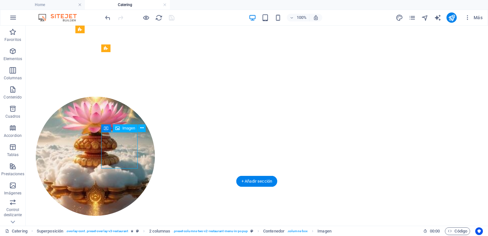
select select "%"
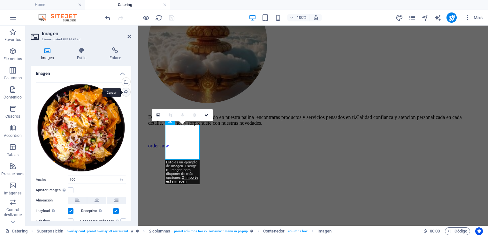
click at [125, 92] on div "Cargar" at bounding box center [126, 93] width 10 height 10
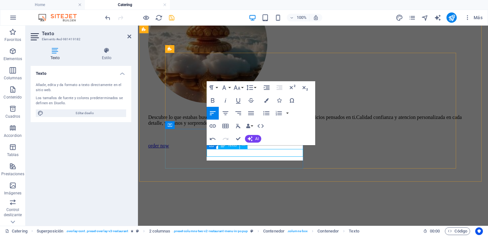
scroll to position [874, 0]
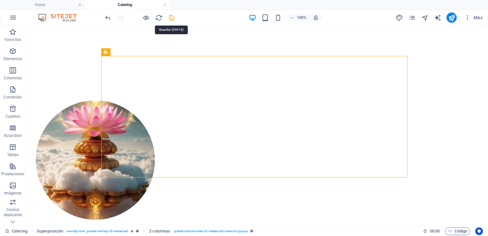
click at [171, 17] on icon "save" at bounding box center [171, 17] width 7 height 7
checkbox input "false"
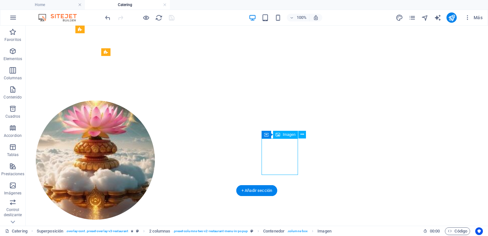
select select "%"
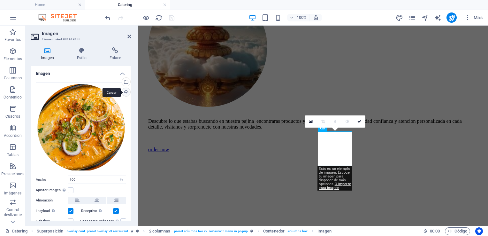
click at [126, 91] on div "Cargar" at bounding box center [126, 93] width 10 height 10
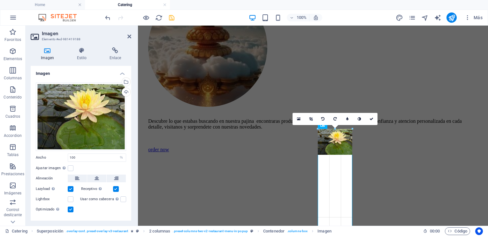
drag, startPoint x: 352, startPoint y: 161, endPoint x: 353, endPoint y: 151, distance: 9.9
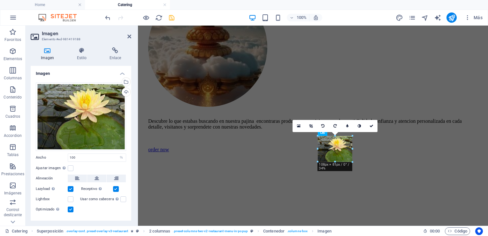
drag, startPoint x: 353, startPoint y: 151, endPoint x: 352, endPoint y: 160, distance: 9.3
click at [352, 160] on div "180 170 160 150 140 130 120 110 100 90 80 70 60 50 40 30 20 10 0 -10 -20 -30 -4…" at bounding box center [335, 149] width 34 height 26
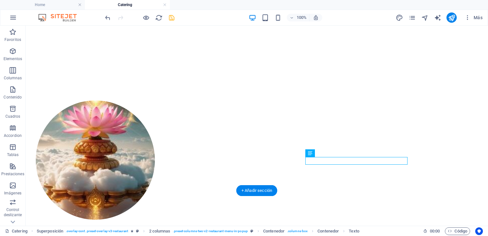
drag, startPoint x: 254, startPoint y: 153, endPoint x: 399, endPoint y: 159, distance: 145.4
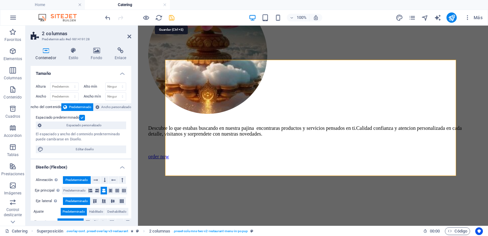
click at [171, 16] on icon "save" at bounding box center [171, 17] width 7 height 7
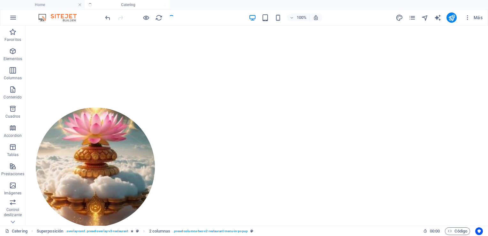
checkbox input "false"
click at [171, 16] on div at bounding box center [140, 17] width 72 height 10
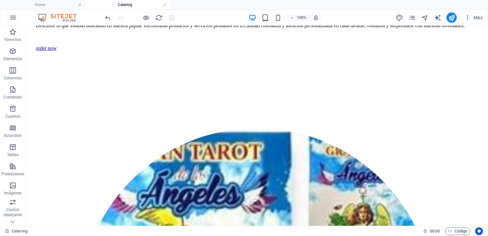
scroll to position [1086, 0]
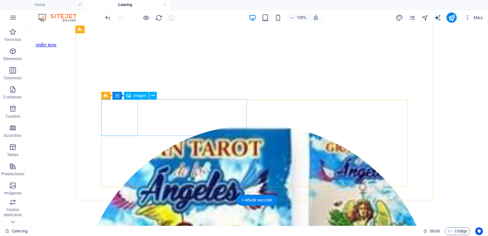
select select "%"
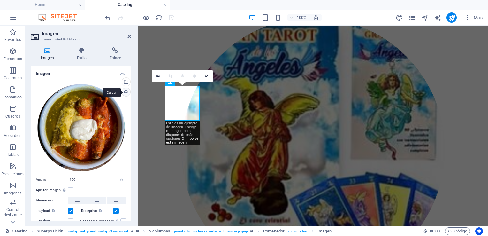
click at [125, 90] on div "Cargar" at bounding box center [126, 93] width 10 height 10
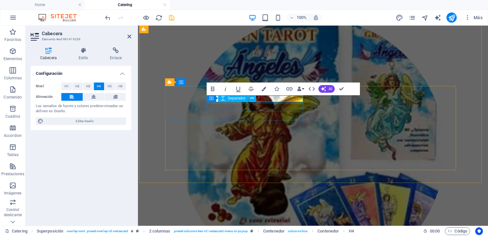
click at [257, 97] on div "Contenedor Separador" at bounding box center [234, 98] width 54 height 8
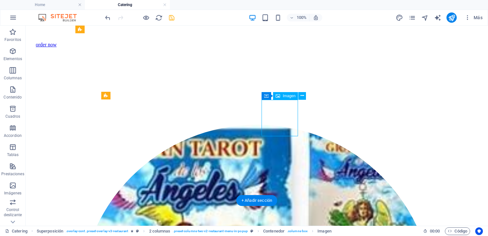
select select "%"
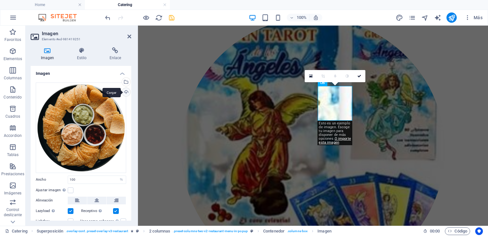
click at [123, 94] on div "Cargar" at bounding box center [126, 93] width 10 height 10
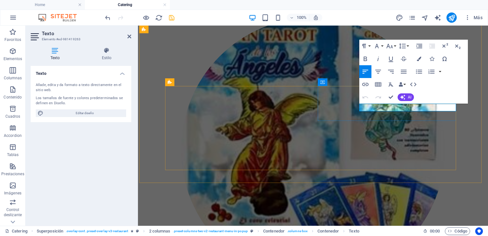
click at [462, 101] on div "Paragraph Format Normal Heading 1 Heading 2 Heading 3 Heading 4 Heading 5 Headi…" at bounding box center [413, 72] width 109 height 64
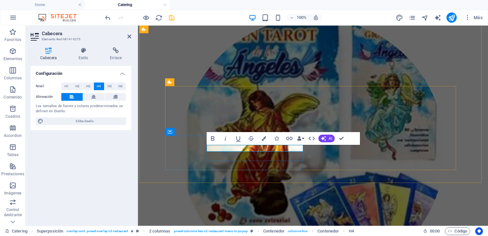
select select "%"
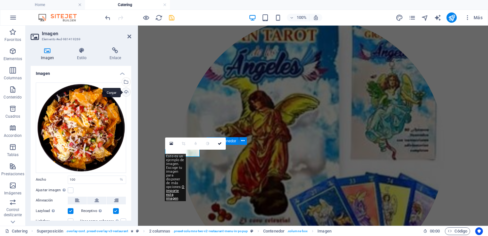
click at [123, 92] on div "Cargar" at bounding box center [126, 93] width 10 height 10
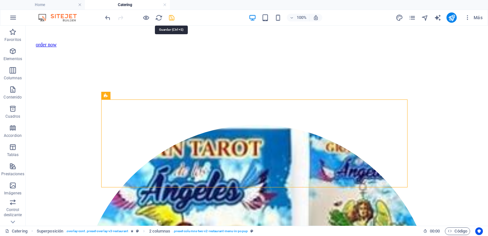
click at [170, 17] on icon "save" at bounding box center [171, 17] width 7 height 7
checkbox input "false"
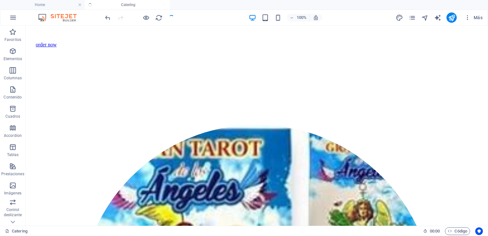
click at [170, 17] on div at bounding box center [140, 17] width 72 height 10
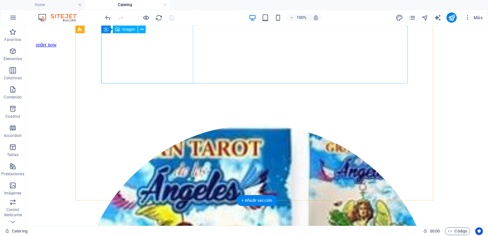
select select "%"
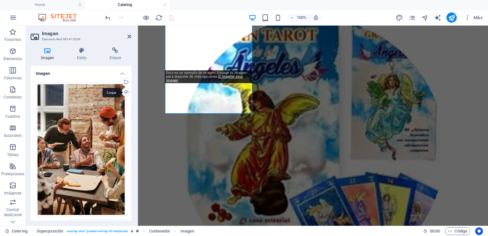
click at [124, 92] on div "Cargar" at bounding box center [126, 93] width 10 height 10
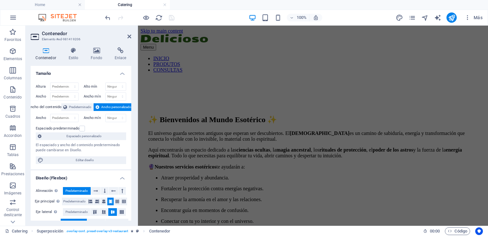
scroll to position [149, 0]
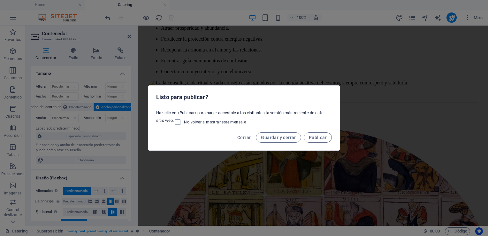
click at [267, 27] on div "Listo para publicar? Haz clic en «Publicar» para hacer accesible a los visitant…" at bounding box center [244, 118] width 488 height 236
